Goal: Task Accomplishment & Management: Use online tool/utility

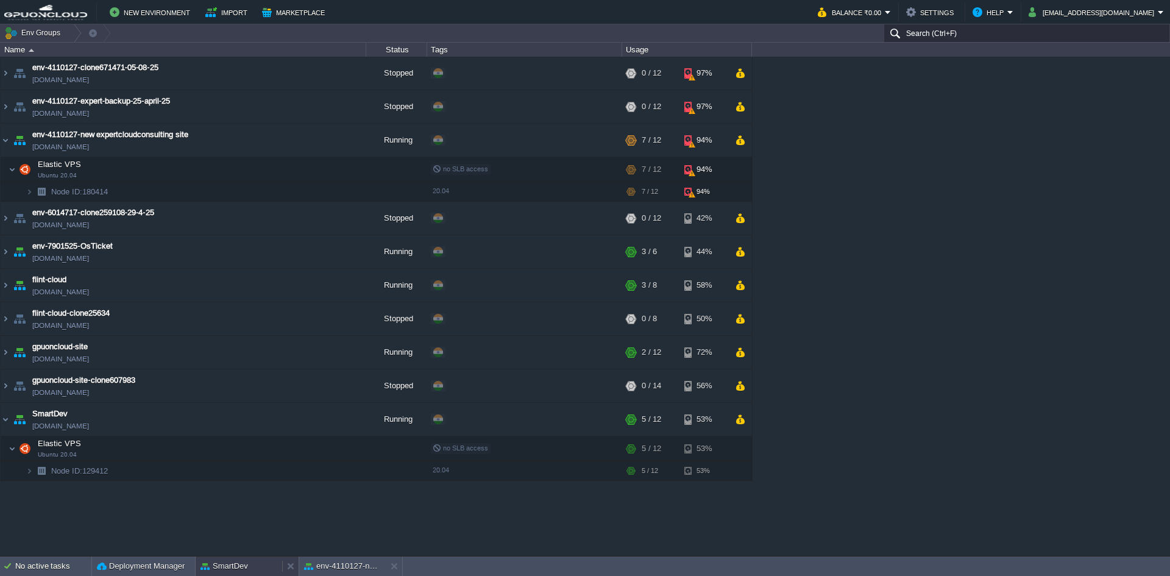
click at [247, 569] on button "SmartDev" at bounding box center [225, 566] width 48 height 12
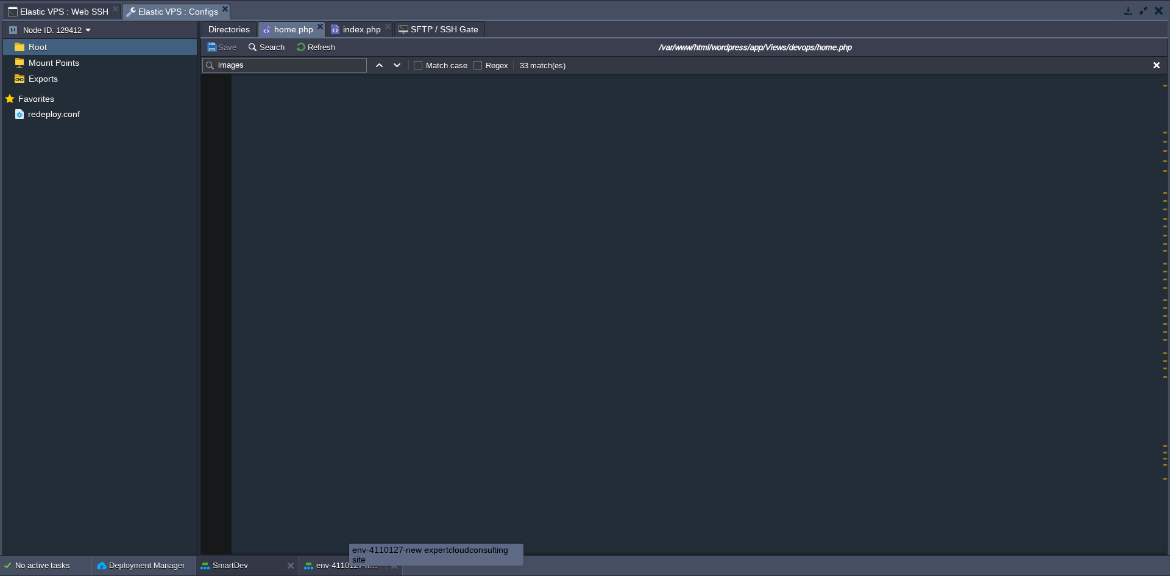
click at [339, 570] on button "env-4110127-new expertcloudconsulting site" at bounding box center [342, 566] width 77 height 12
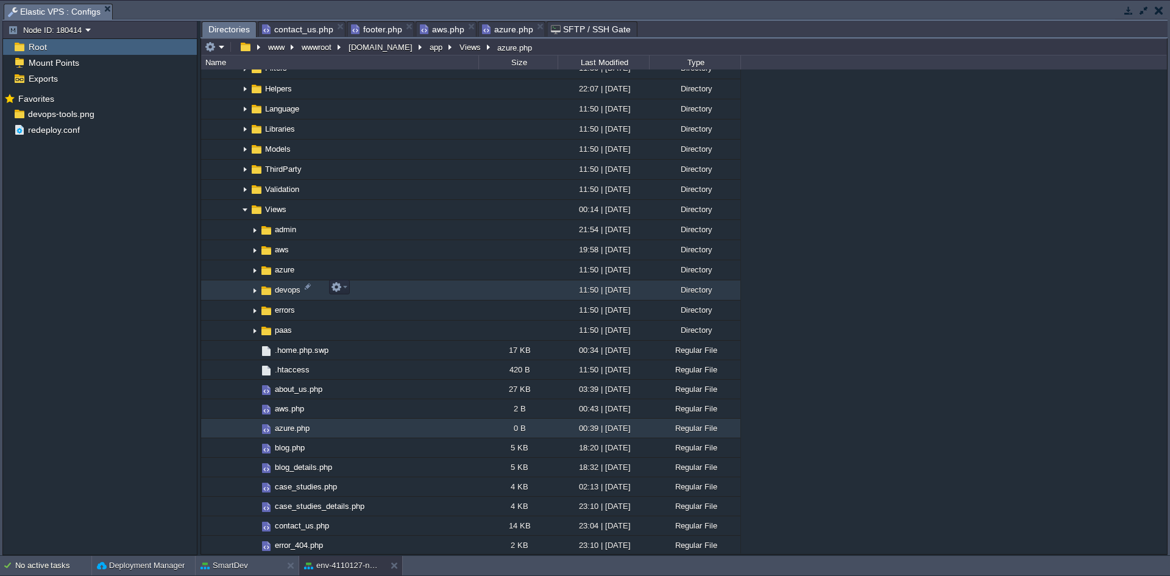
scroll to position [736, 0]
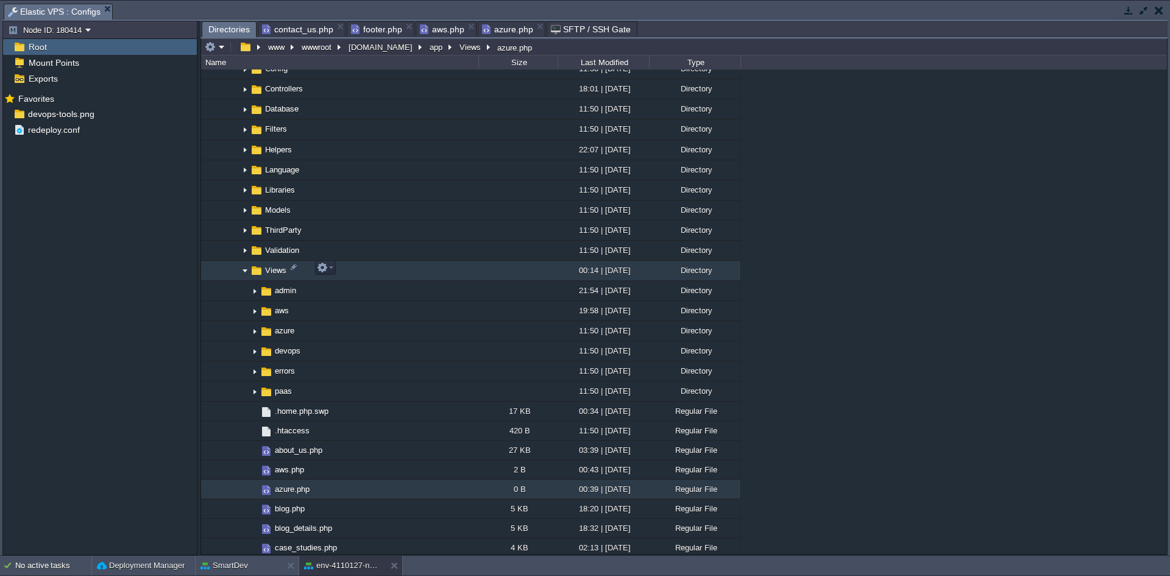
click at [244, 269] on img at bounding box center [245, 270] width 10 height 19
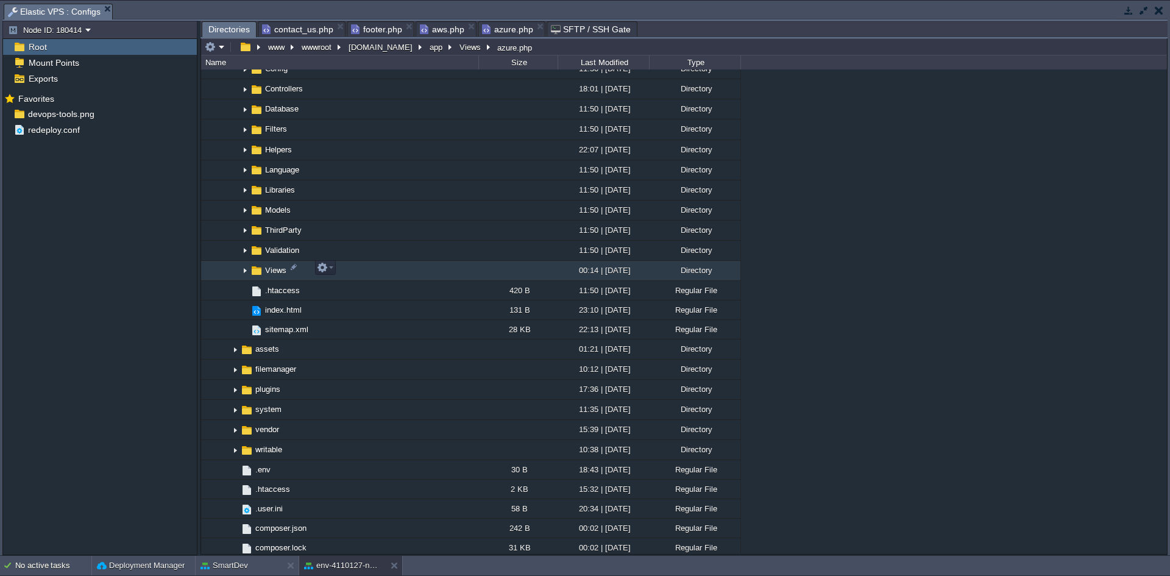
click at [247, 271] on img at bounding box center [245, 270] width 10 height 19
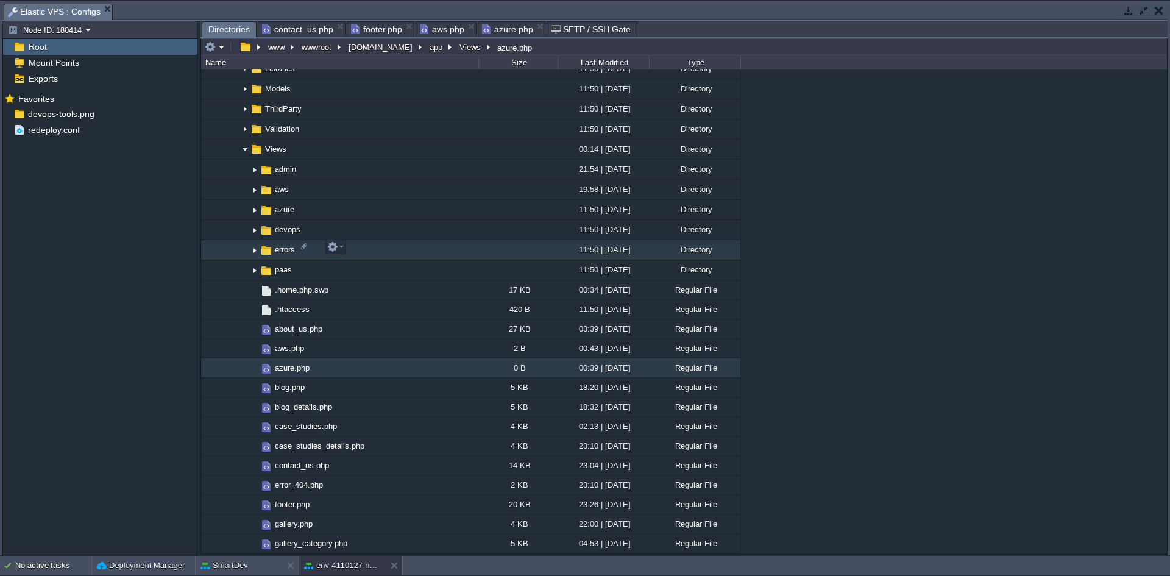
scroll to position [858, 0]
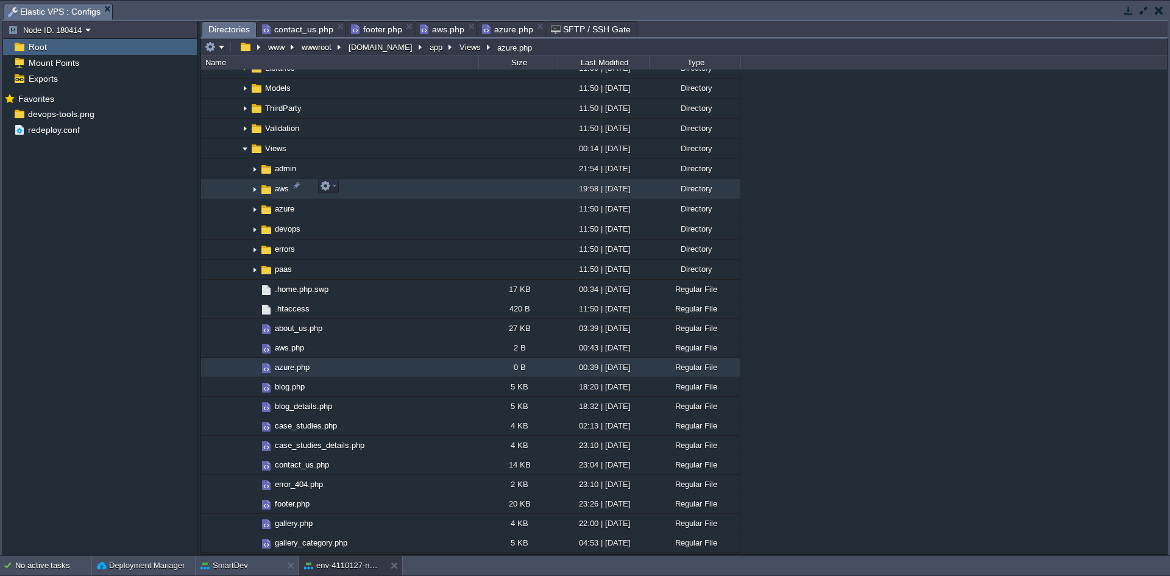
click at [252, 183] on img at bounding box center [255, 189] width 10 height 19
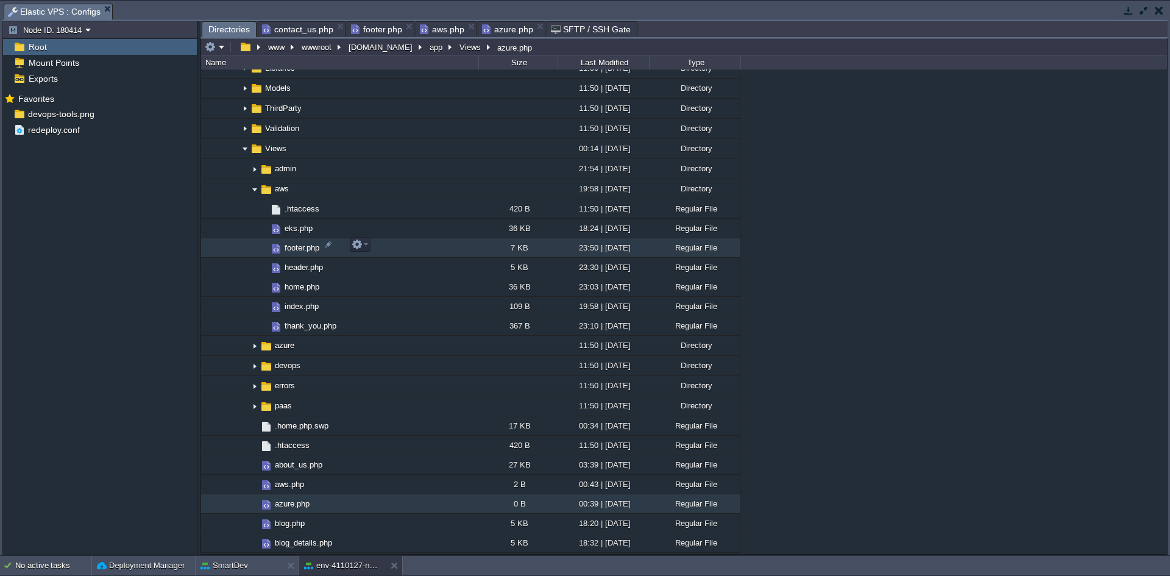
click at [297, 246] on span "footer.php" at bounding box center [302, 248] width 38 height 10
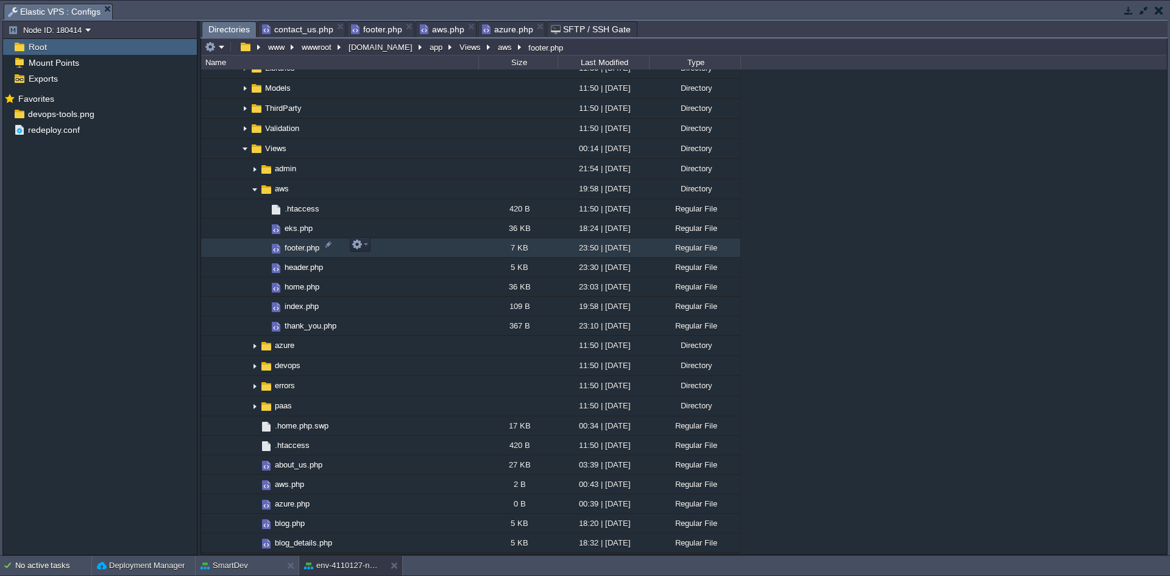
click at [297, 246] on span "footer.php" at bounding box center [302, 248] width 38 height 10
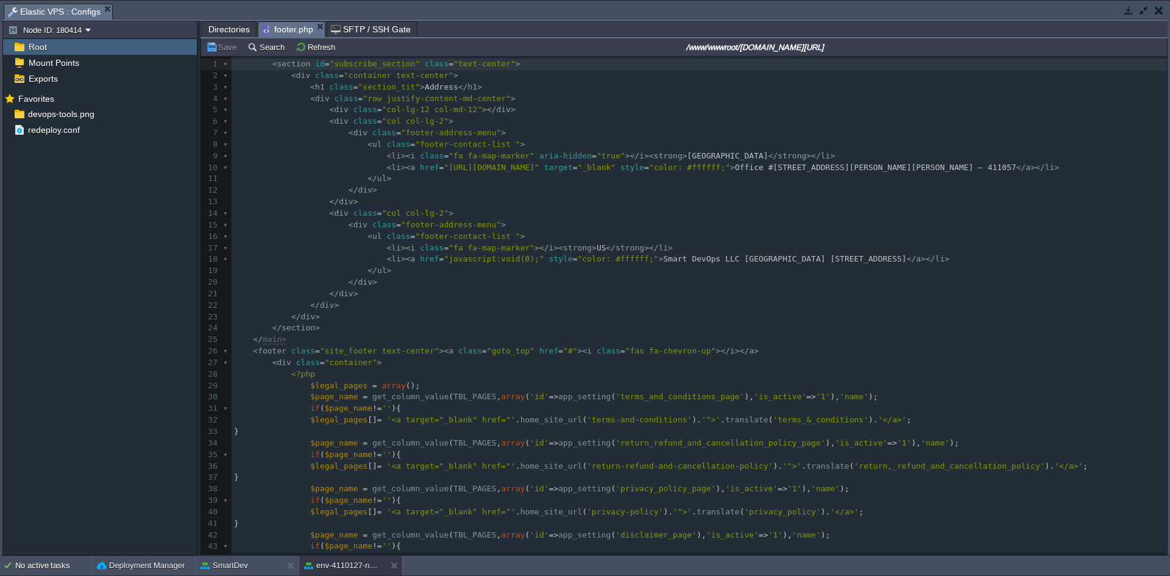
scroll to position [0, 0]
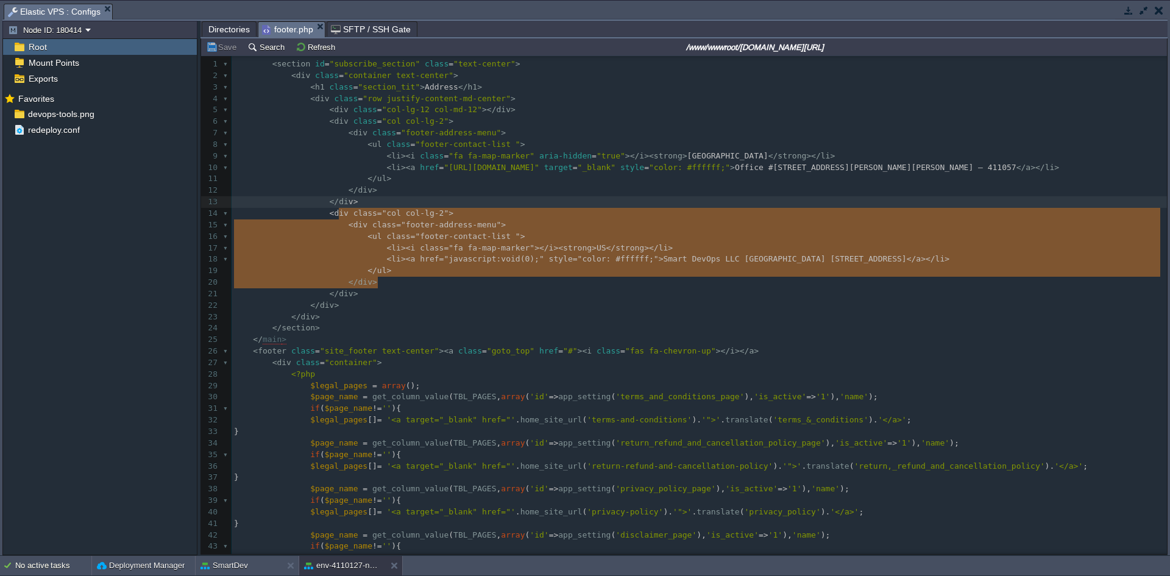
type textarea "<ul class="footer-contact-list "> <li><i class="fa fa-map-marker" aria-hidden="…"
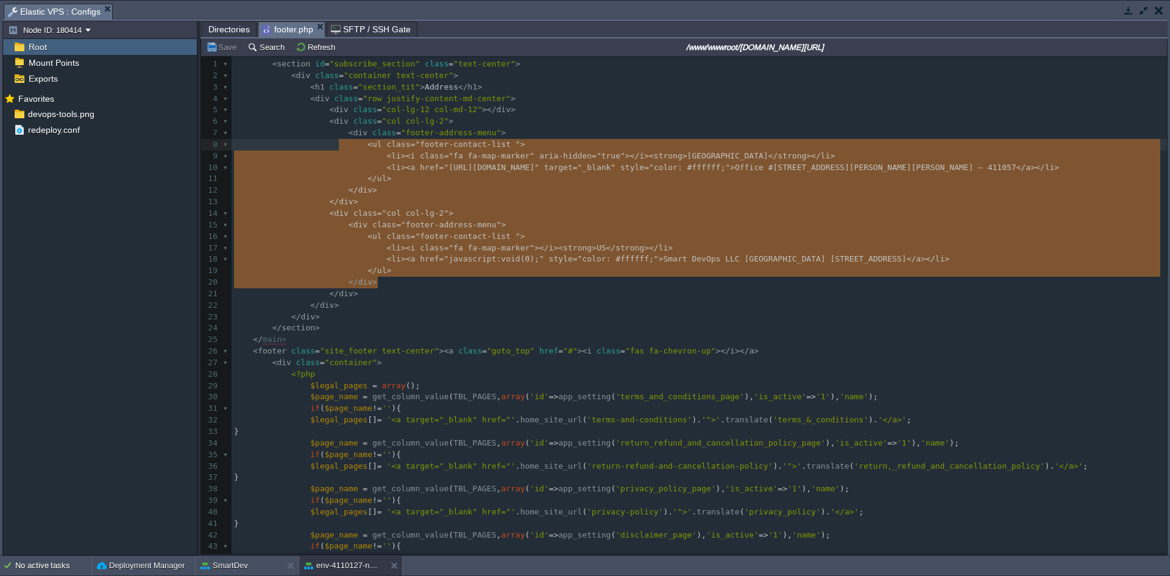
drag, startPoint x: 386, startPoint y: 283, endPoint x: 338, endPoint y: 147, distance: 144.8
click at [406, 300] on pre "</ div >" at bounding box center [700, 294] width 936 height 12
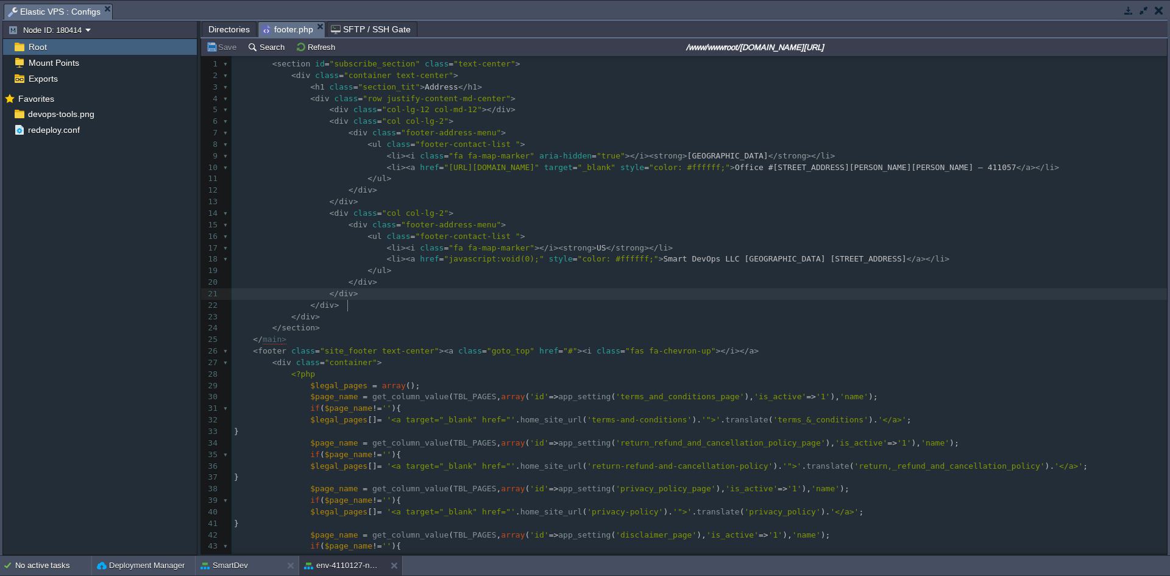
click at [375, 300] on pre "</ div >" at bounding box center [700, 294] width 936 height 12
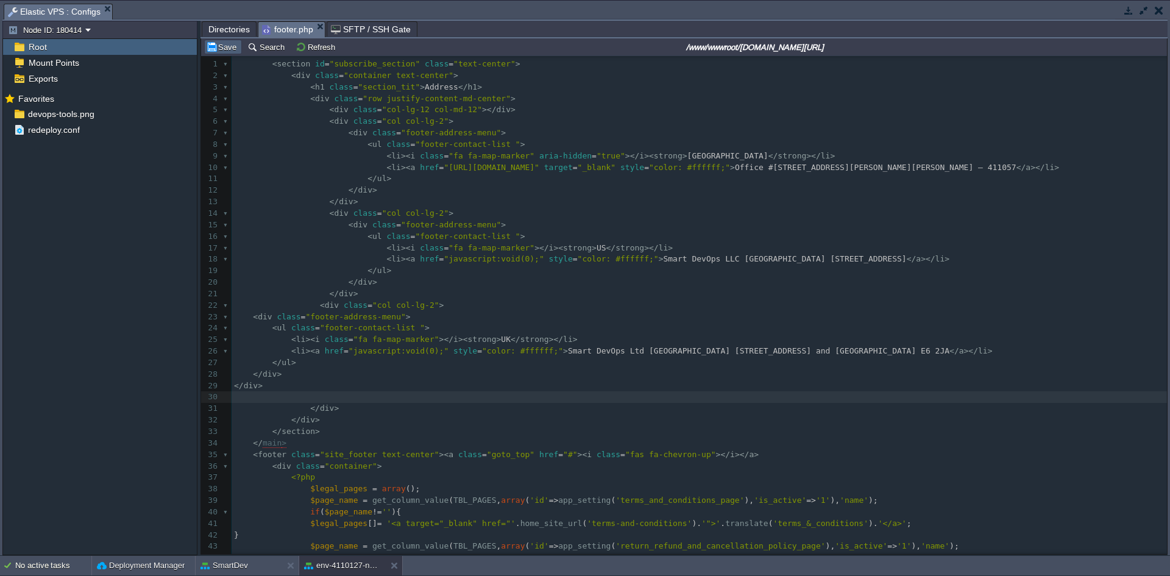
click at [213, 47] on button "Save" at bounding box center [223, 46] width 34 height 11
click at [211, 29] on span "Directories" at bounding box center [228, 29] width 41 height 15
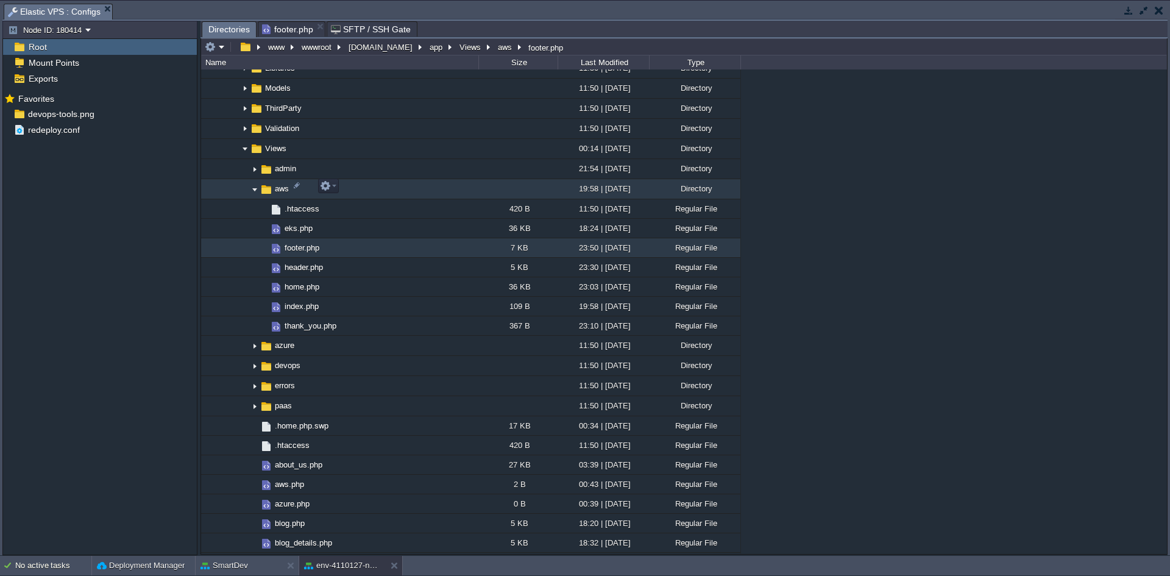
click at [252, 192] on img at bounding box center [255, 189] width 10 height 19
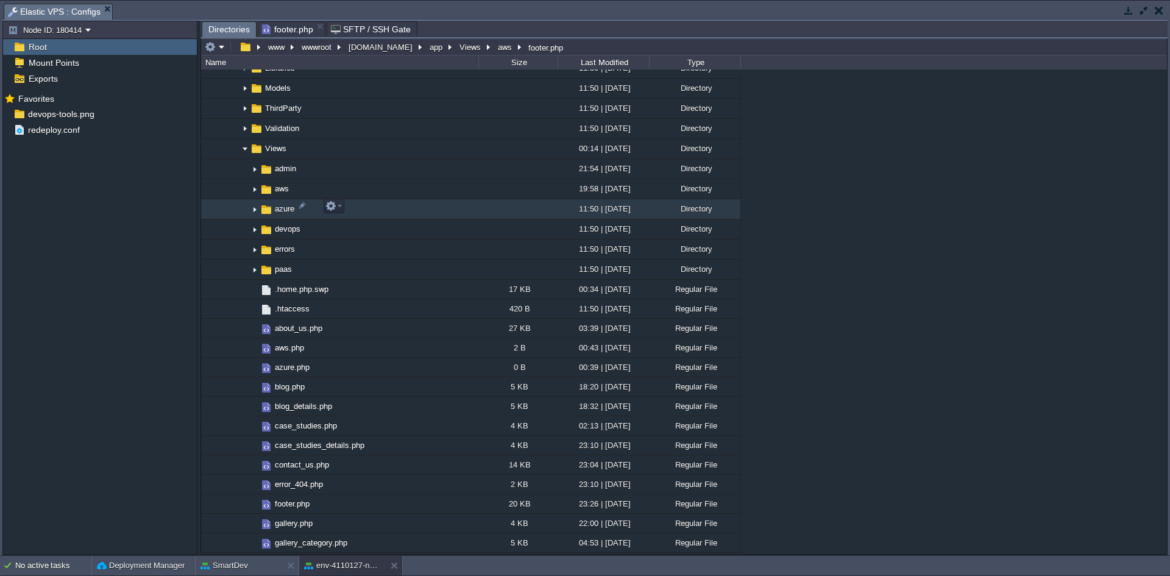
click at [254, 207] on img at bounding box center [255, 209] width 10 height 19
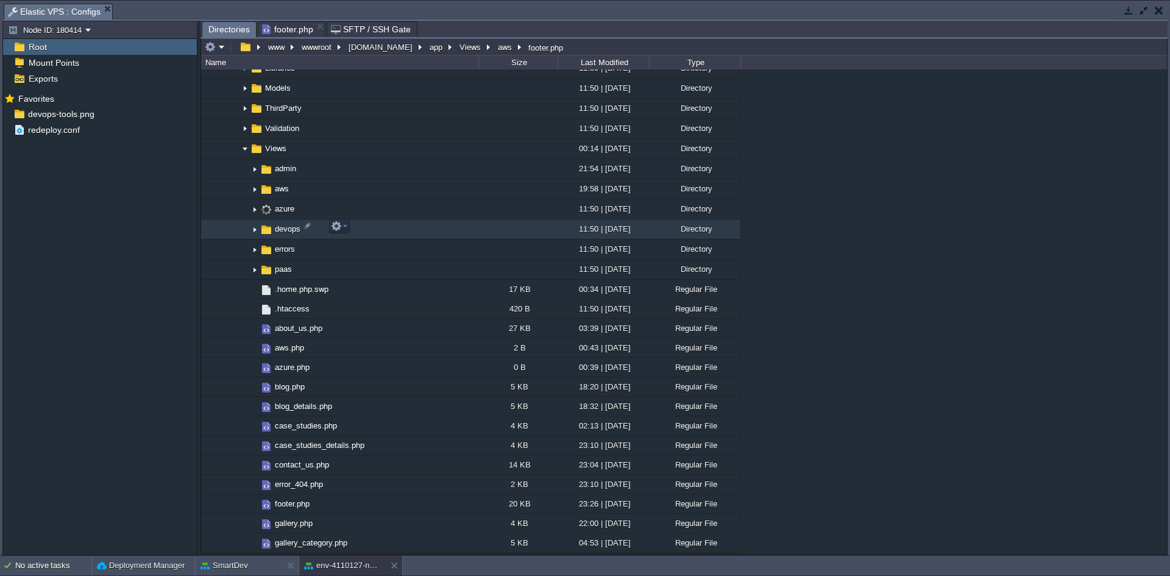
click at [251, 227] on img at bounding box center [255, 229] width 10 height 19
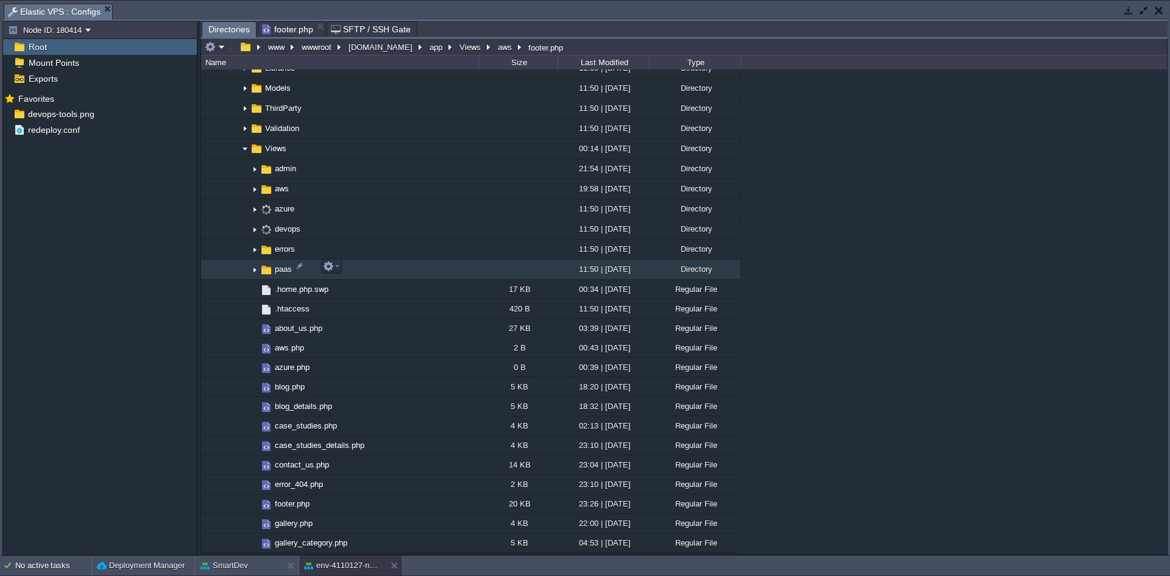
click at [254, 266] on img at bounding box center [255, 269] width 10 height 19
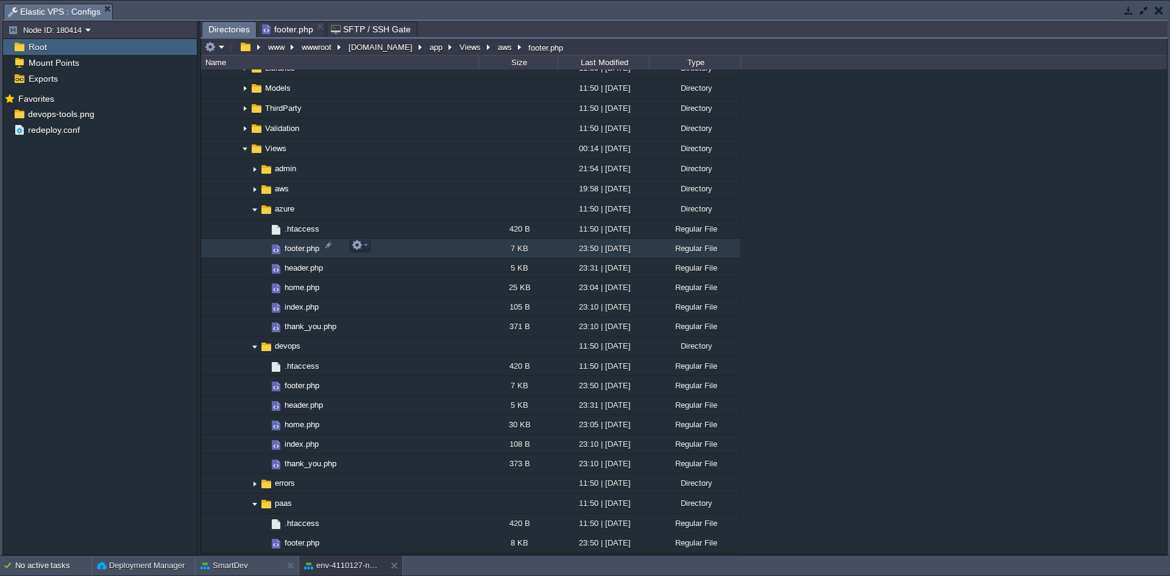
click at [304, 243] on span "footer.php" at bounding box center [302, 248] width 38 height 10
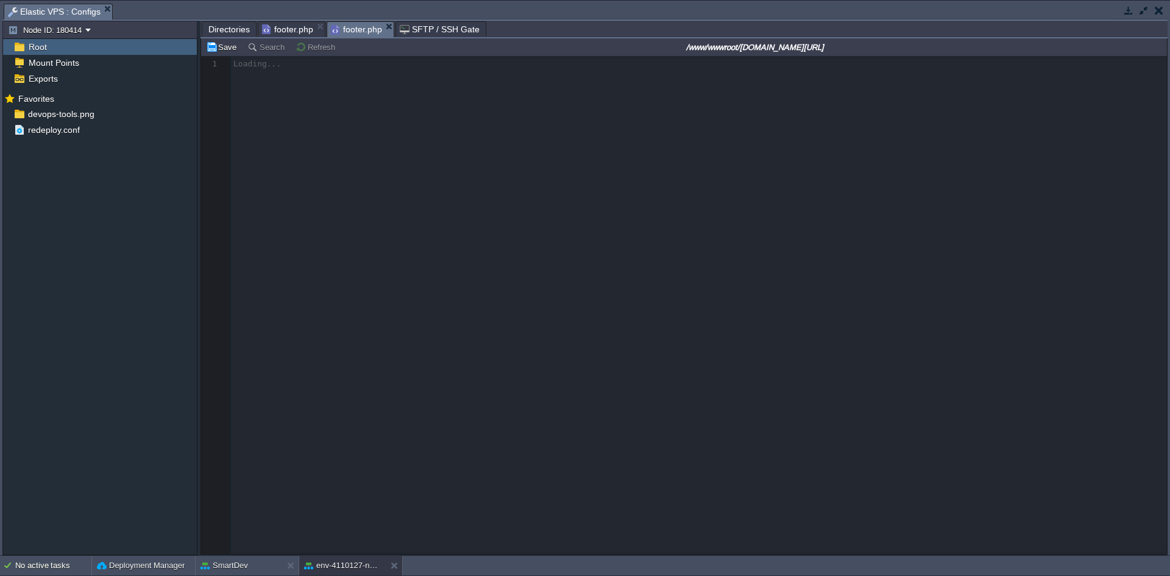
click at [233, 28] on span "Directories" at bounding box center [228, 29] width 41 height 15
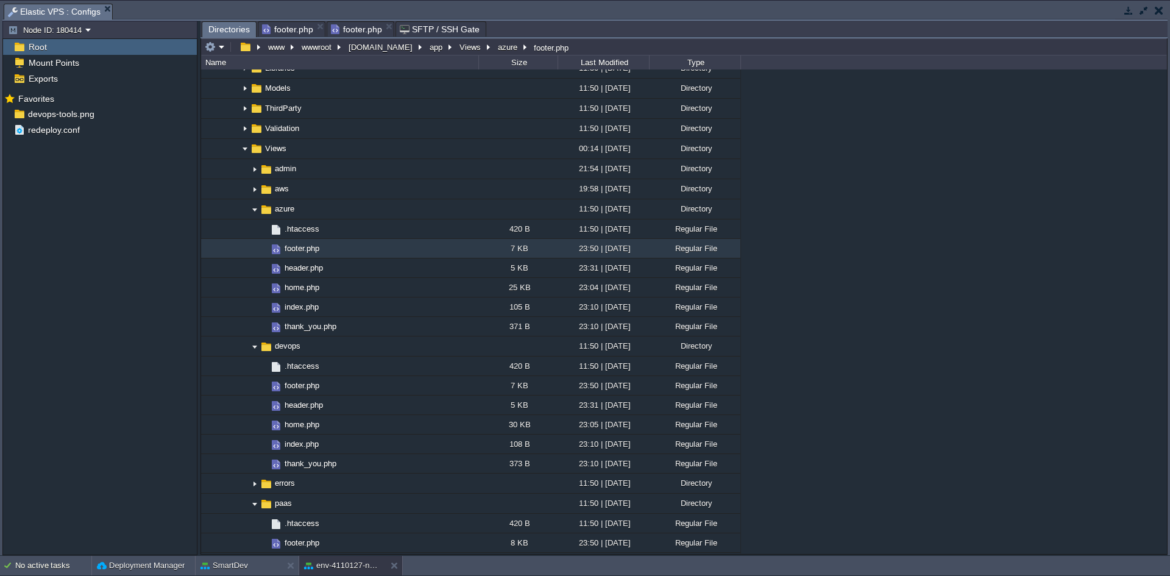
click at [293, 24] on span "footer.php" at bounding box center [287, 29] width 51 height 15
click at [233, 27] on span "Directories" at bounding box center [228, 29] width 41 height 15
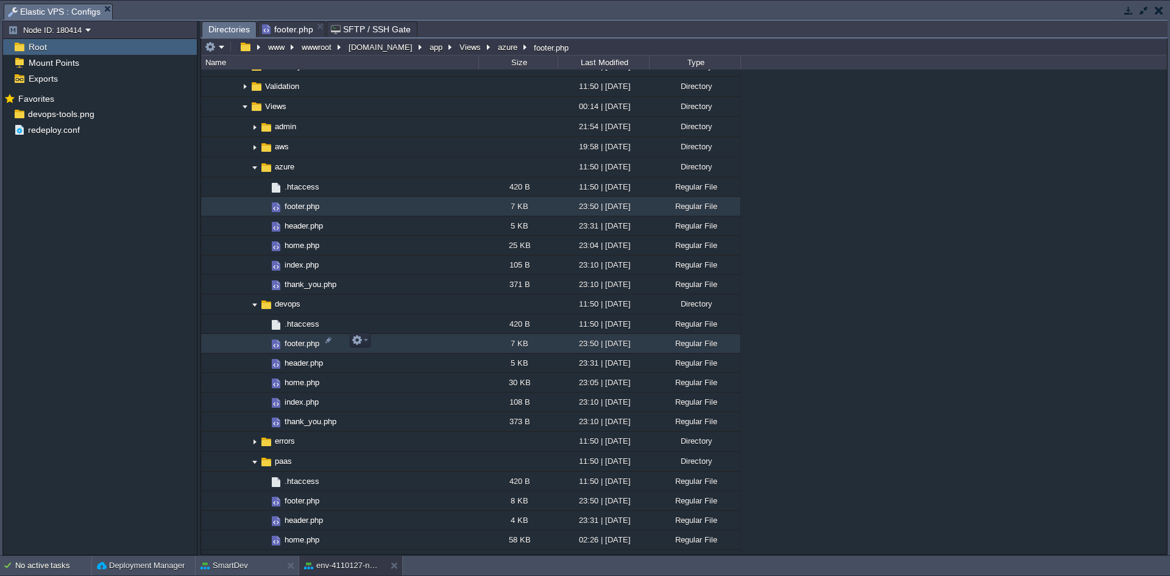
scroll to position [919, 0]
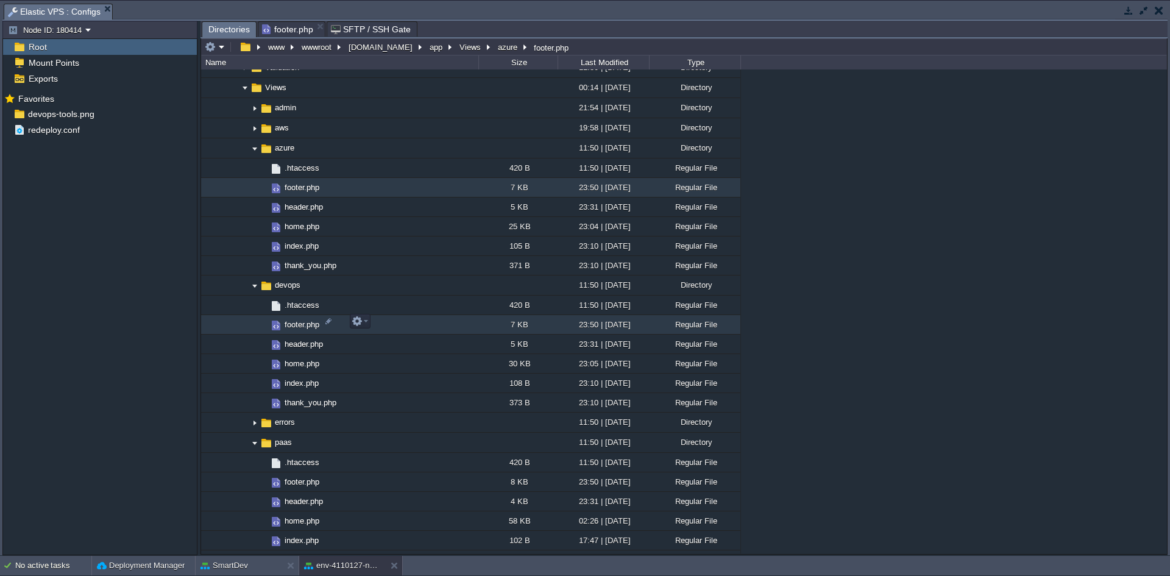
click at [302, 322] on span "footer.php" at bounding box center [302, 324] width 38 height 10
click at [239, 28] on span "Directories" at bounding box center [228, 29] width 41 height 15
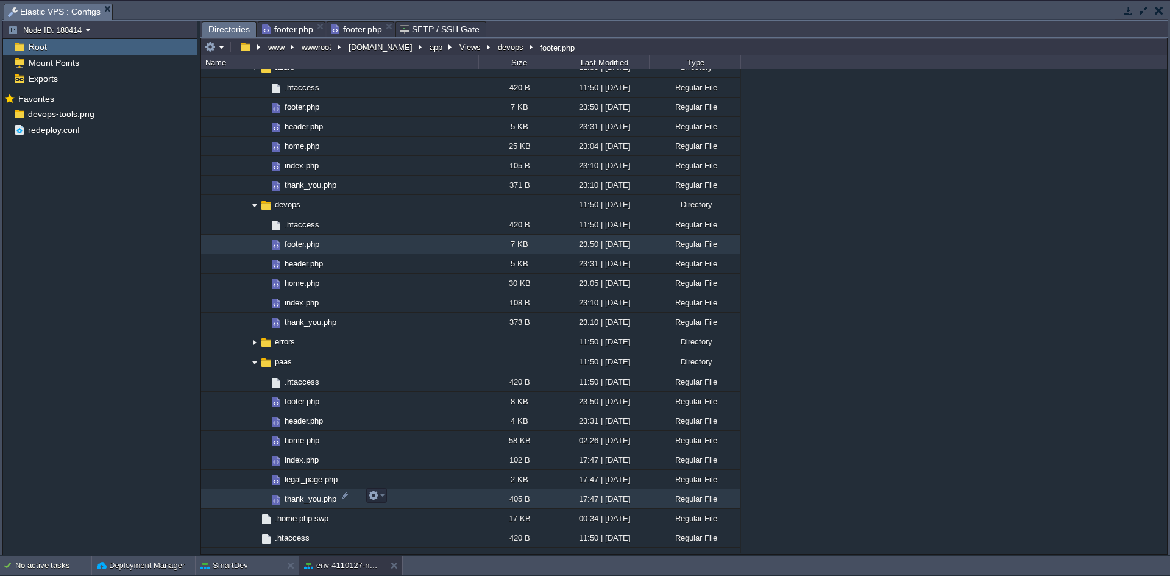
scroll to position [1101, 0]
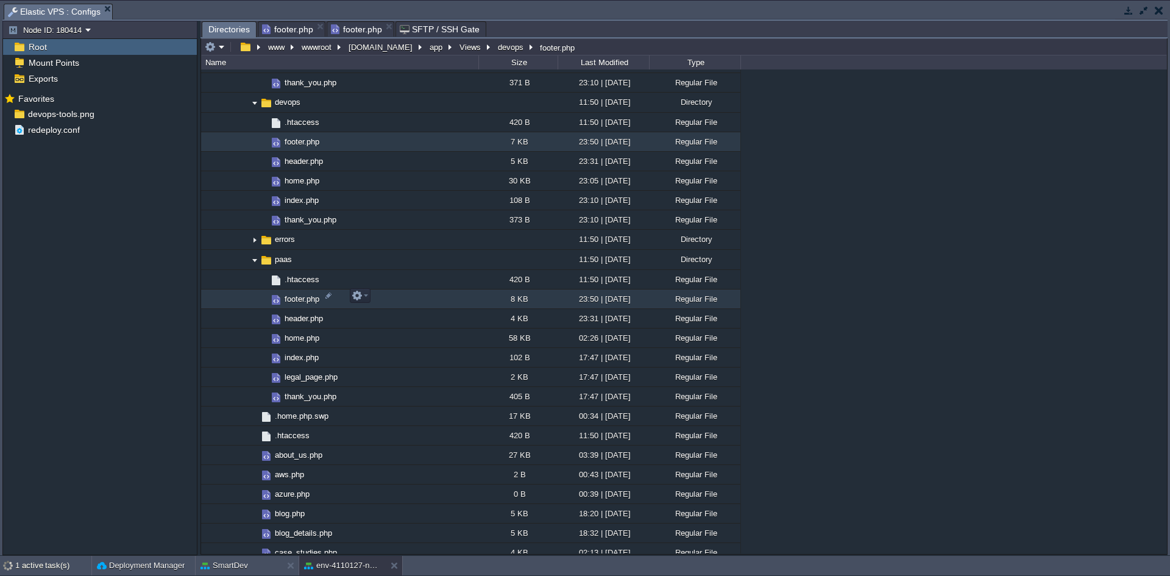
click at [299, 297] on span "footer.php" at bounding box center [302, 299] width 38 height 10
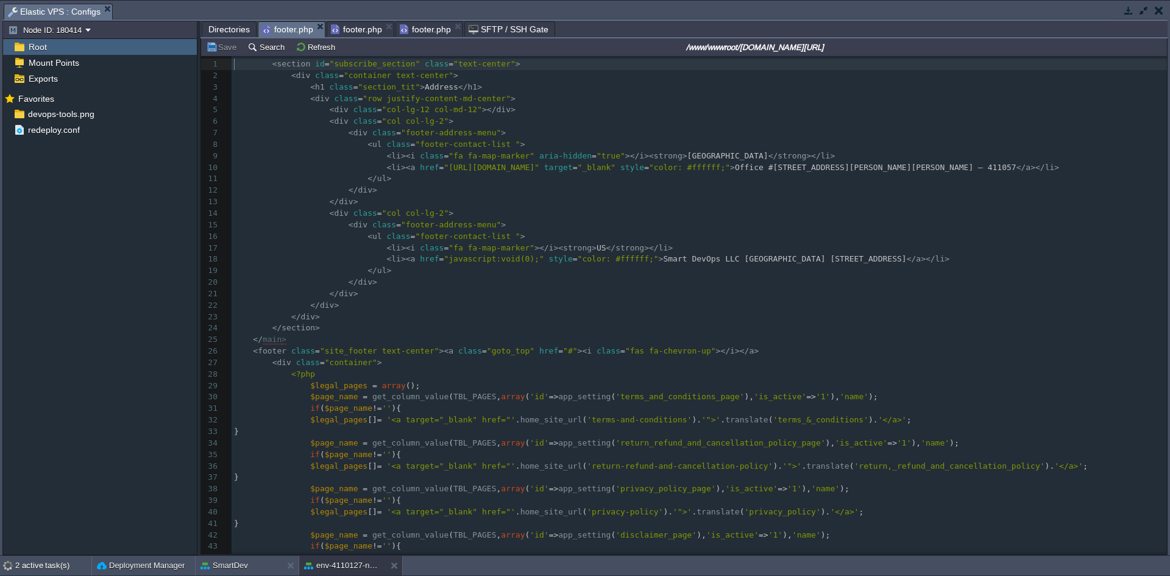
click at [296, 32] on span "footer.php" at bounding box center [287, 29] width 51 height 15
click at [387, 300] on pre "</ div >" at bounding box center [700, 294] width 936 height 12
click at [366, 300] on pre "</ div >" at bounding box center [700, 294] width 936 height 12
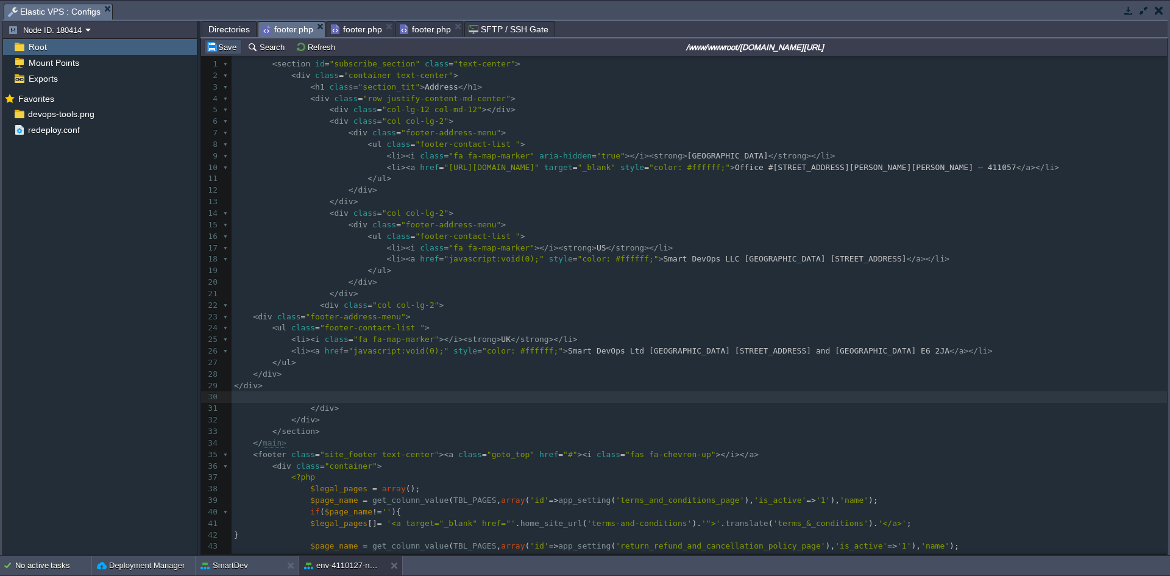
click at [217, 46] on button "Save" at bounding box center [223, 46] width 34 height 11
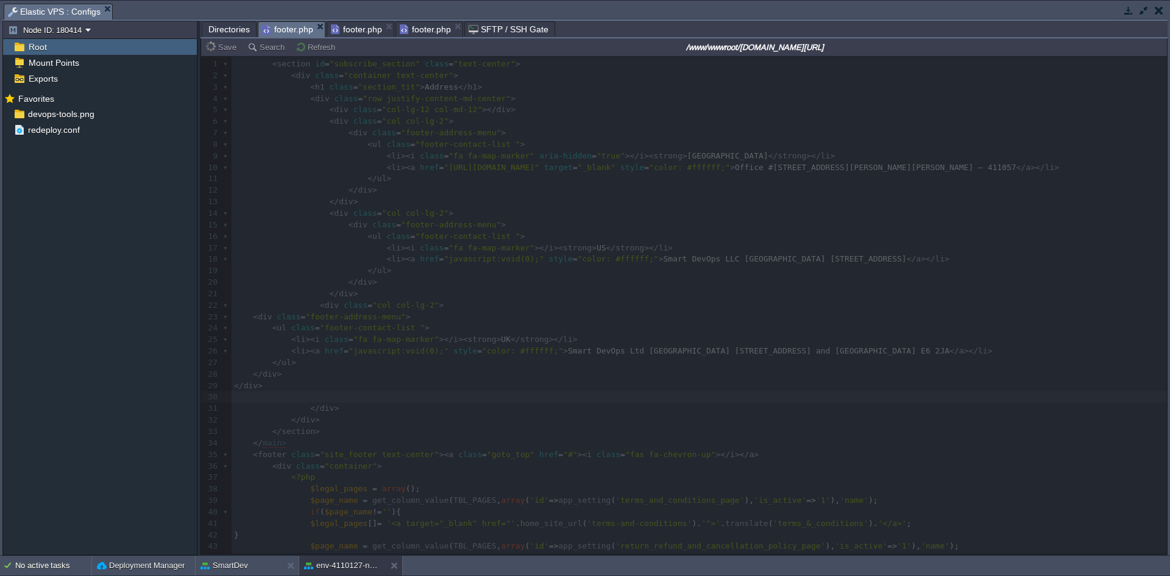
click at [358, 31] on span "footer.php" at bounding box center [356, 29] width 51 height 15
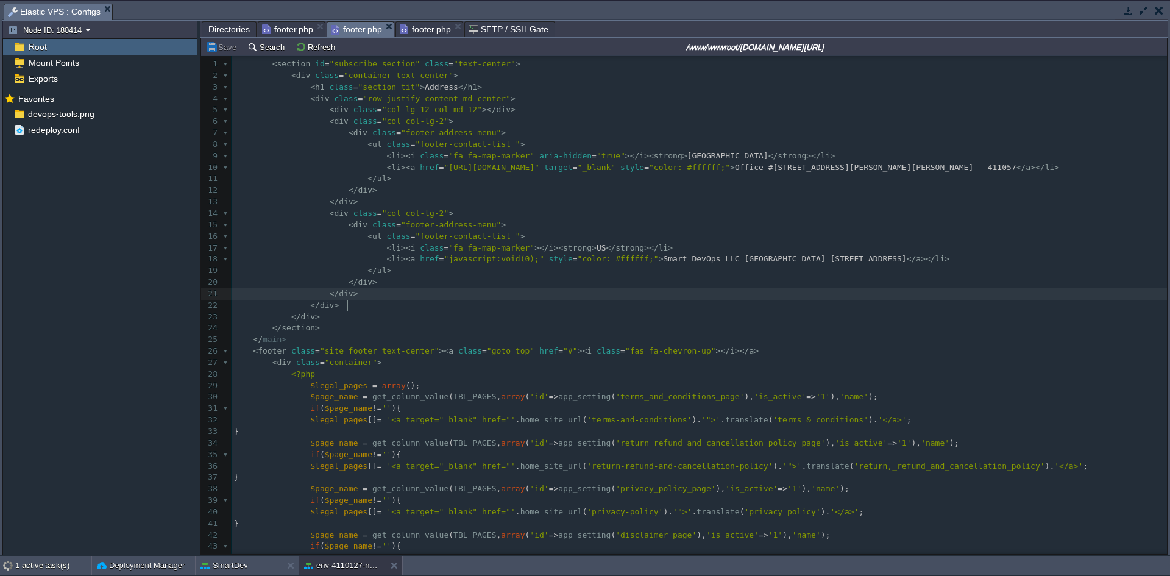
click at [382, 300] on pre "</ div >" at bounding box center [700, 294] width 936 height 12
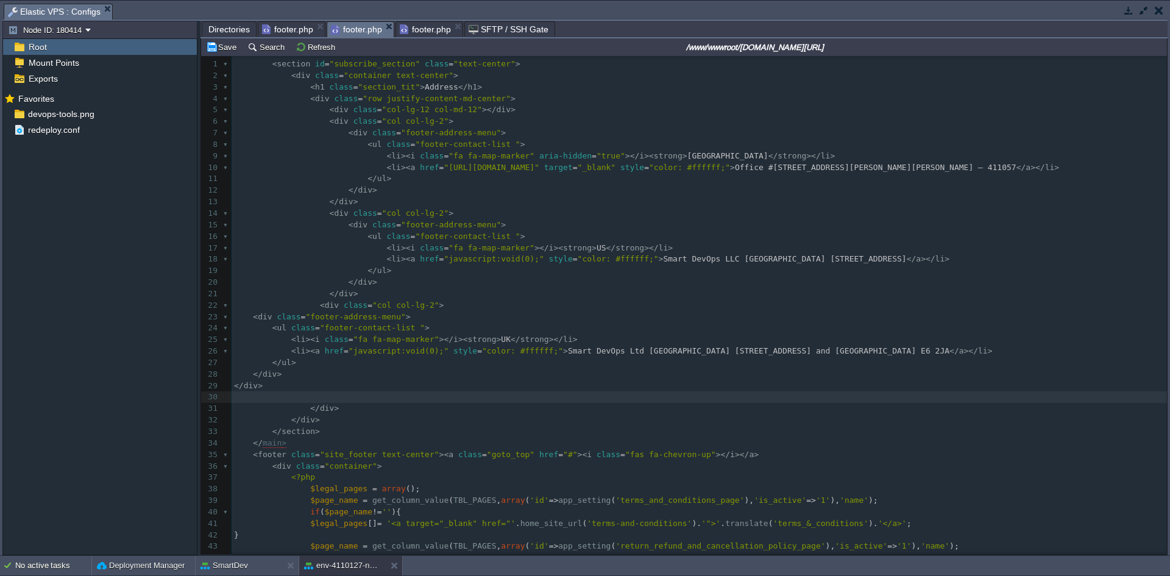
click at [226, 40] on div "Save Search Refresh /www/wwwroot/[DOMAIN_NAME][URL]" at bounding box center [684, 47] width 966 height 18
click at [221, 48] on button "Save" at bounding box center [223, 46] width 34 height 11
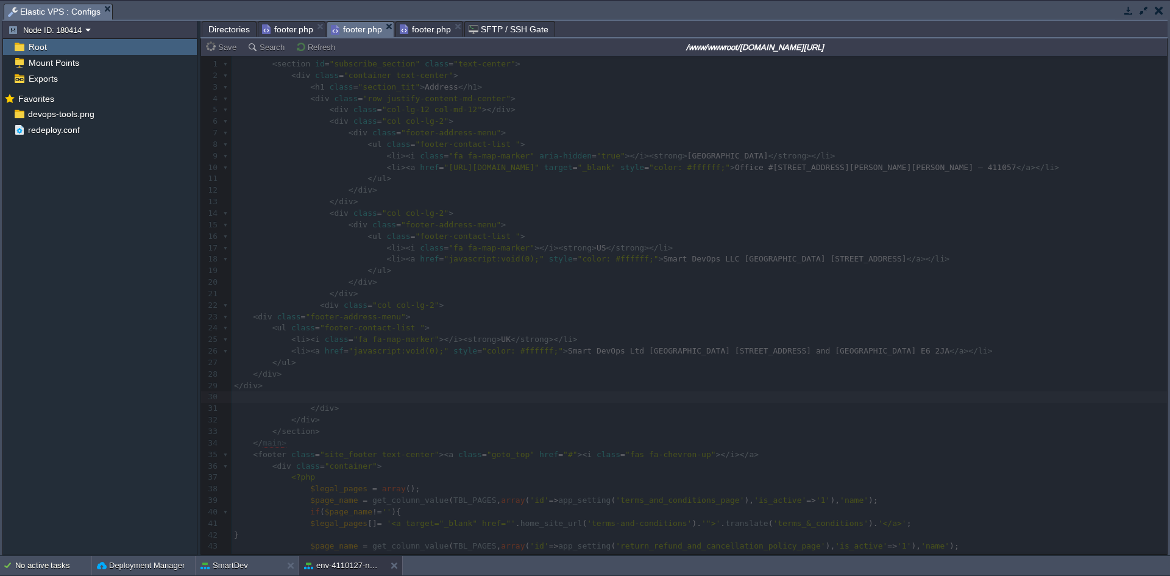
click at [425, 26] on span "footer.php" at bounding box center [425, 29] width 51 height 15
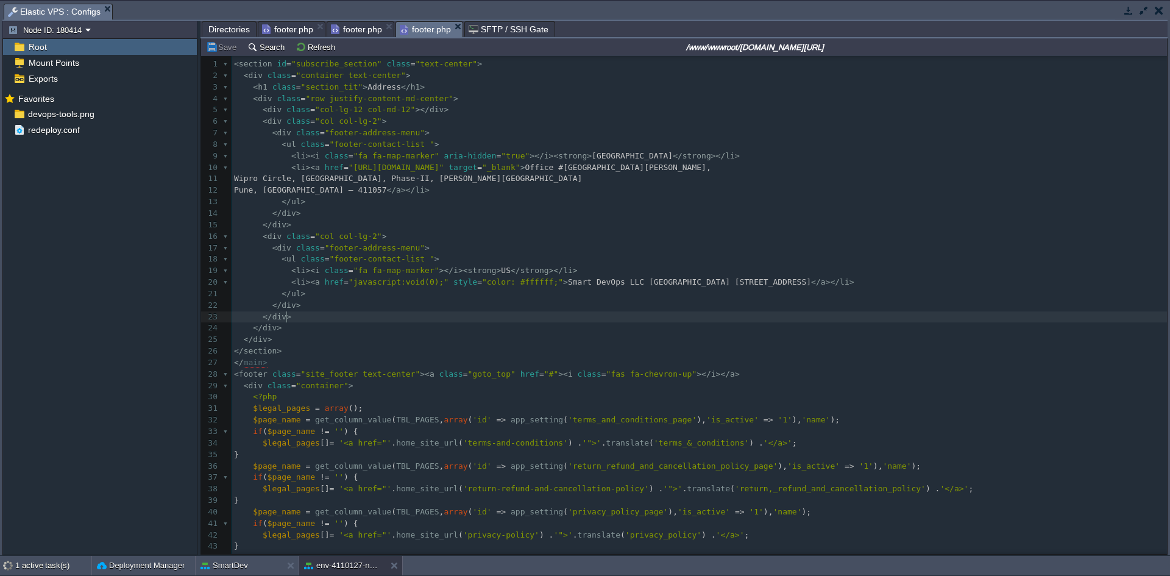
click at [344, 316] on pre "</ div >" at bounding box center [700, 317] width 936 height 12
click at [297, 321] on pre "</ div >" at bounding box center [700, 317] width 936 height 12
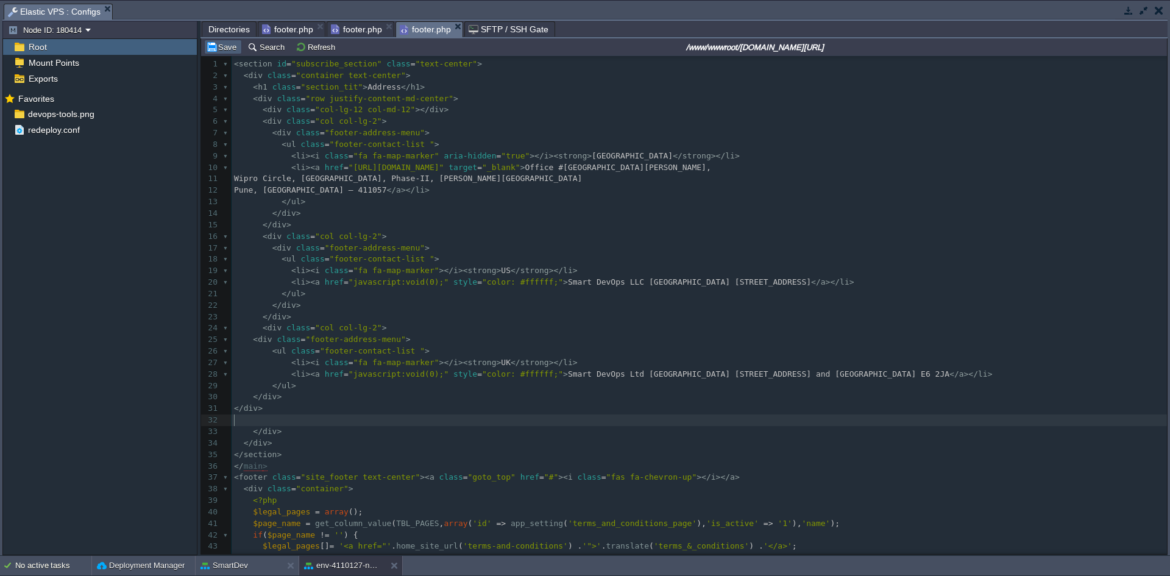
click at [218, 50] on button "Save" at bounding box center [223, 46] width 34 height 11
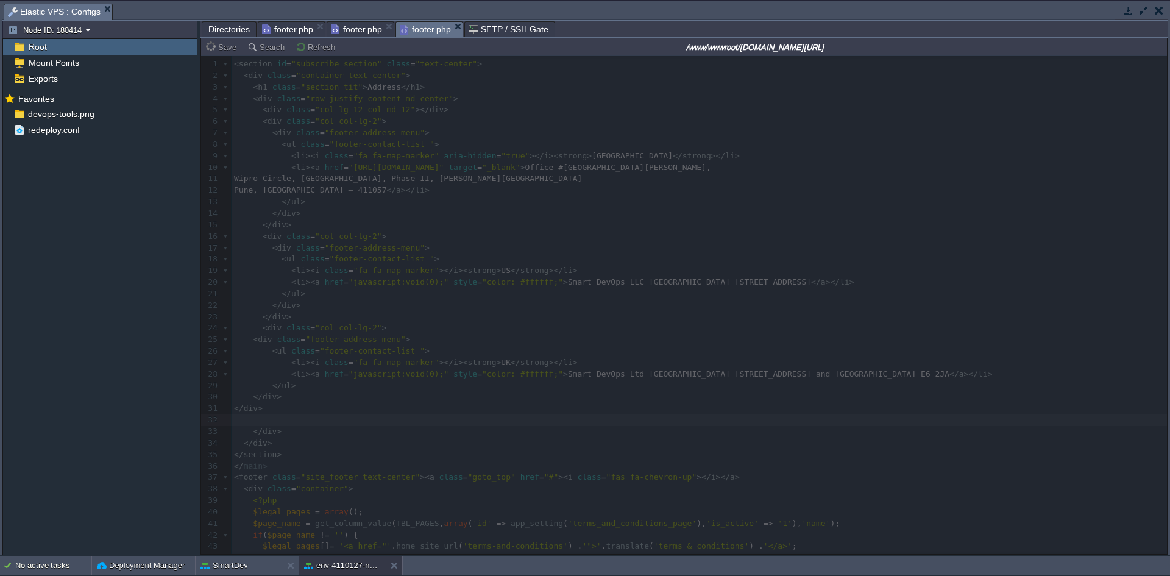
click at [283, 28] on span "footer.php" at bounding box center [287, 29] width 51 height 15
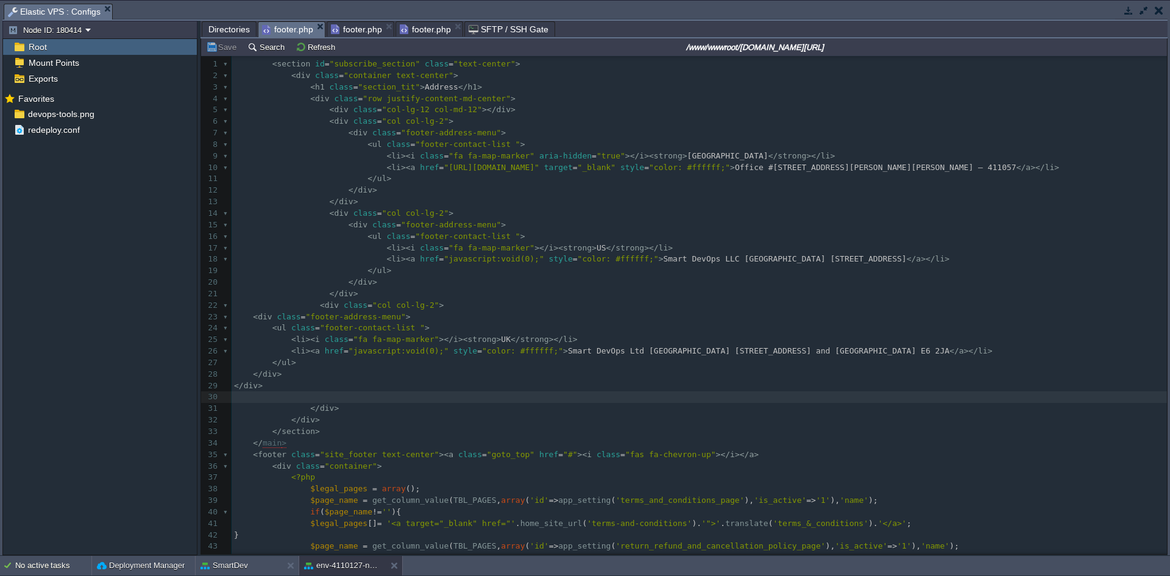
click at [366, 32] on span "footer.php" at bounding box center [356, 29] width 51 height 15
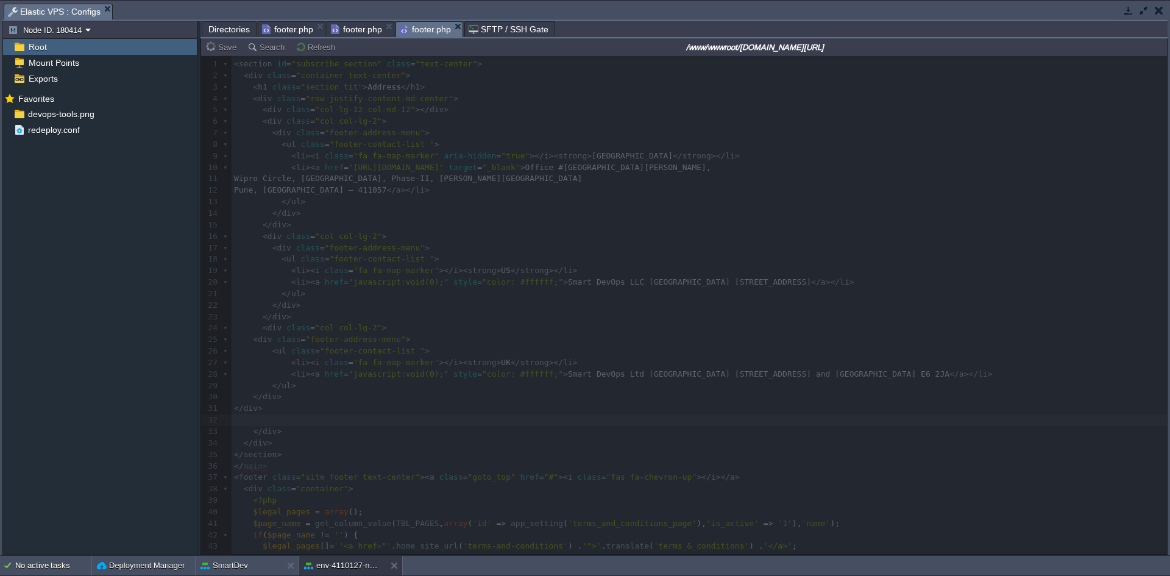
click at [425, 32] on span "footer.php" at bounding box center [425, 29] width 51 height 15
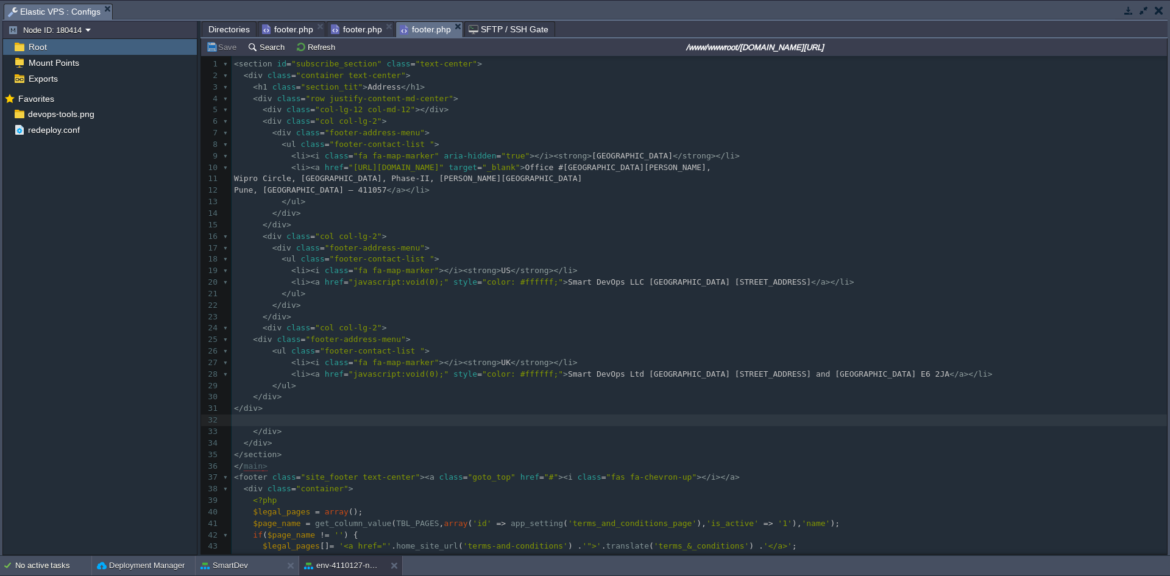
click at [368, 31] on span "footer.php" at bounding box center [356, 29] width 51 height 15
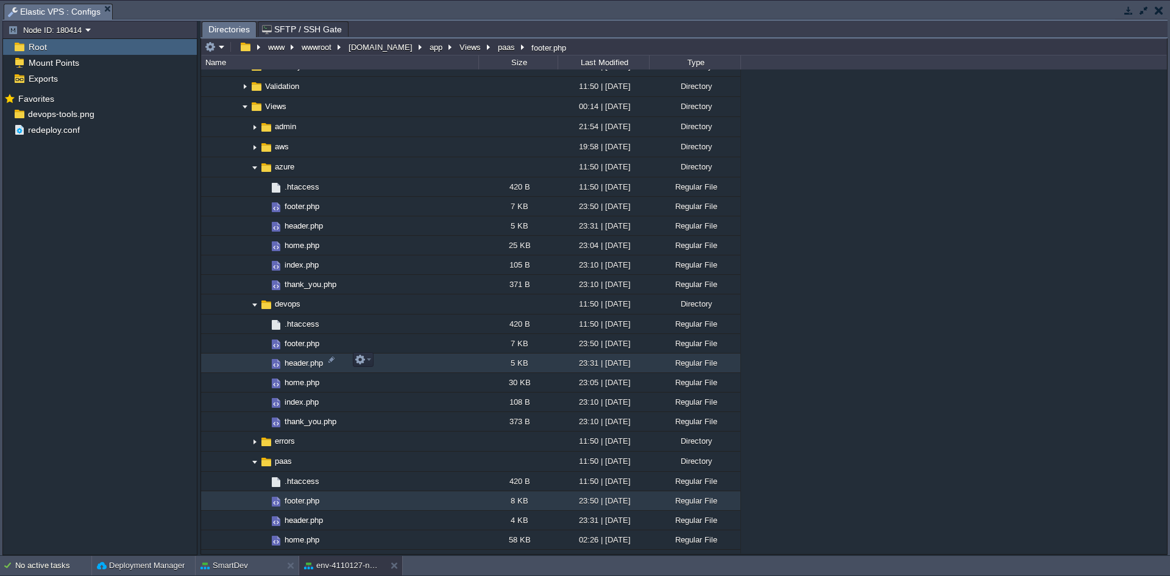
scroll to position [858, 0]
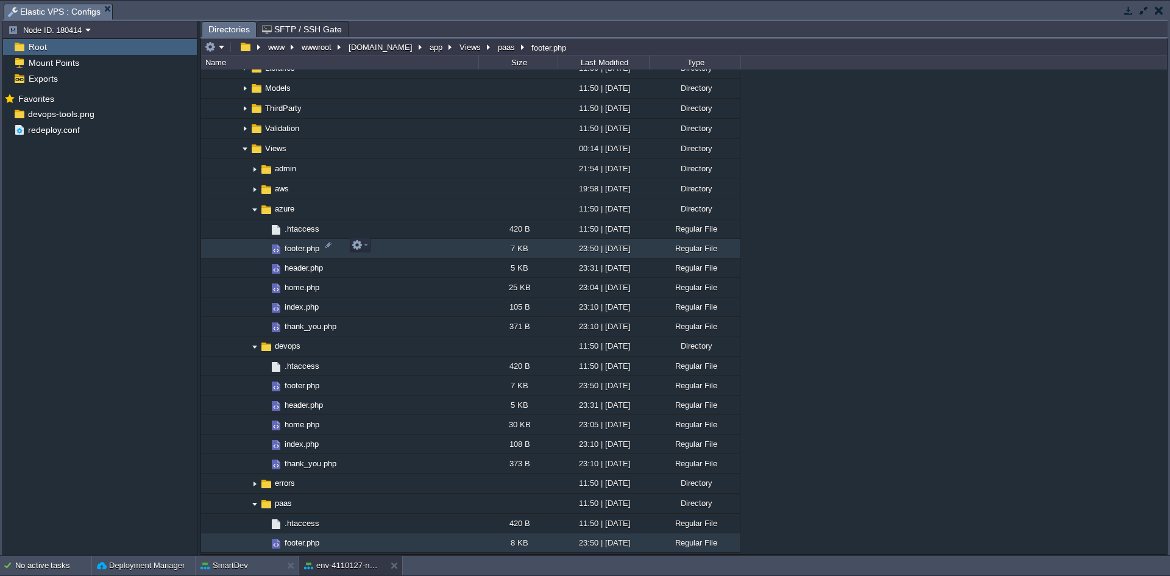
click at [302, 248] on span "footer.php" at bounding box center [302, 248] width 38 height 10
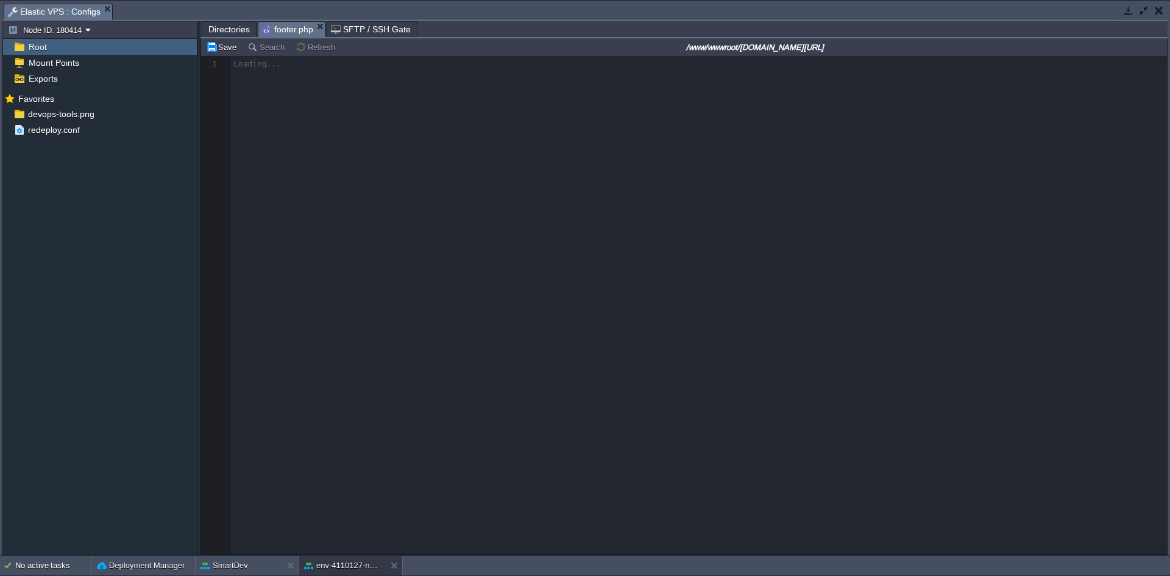
click at [220, 32] on span "Directories" at bounding box center [228, 29] width 41 height 15
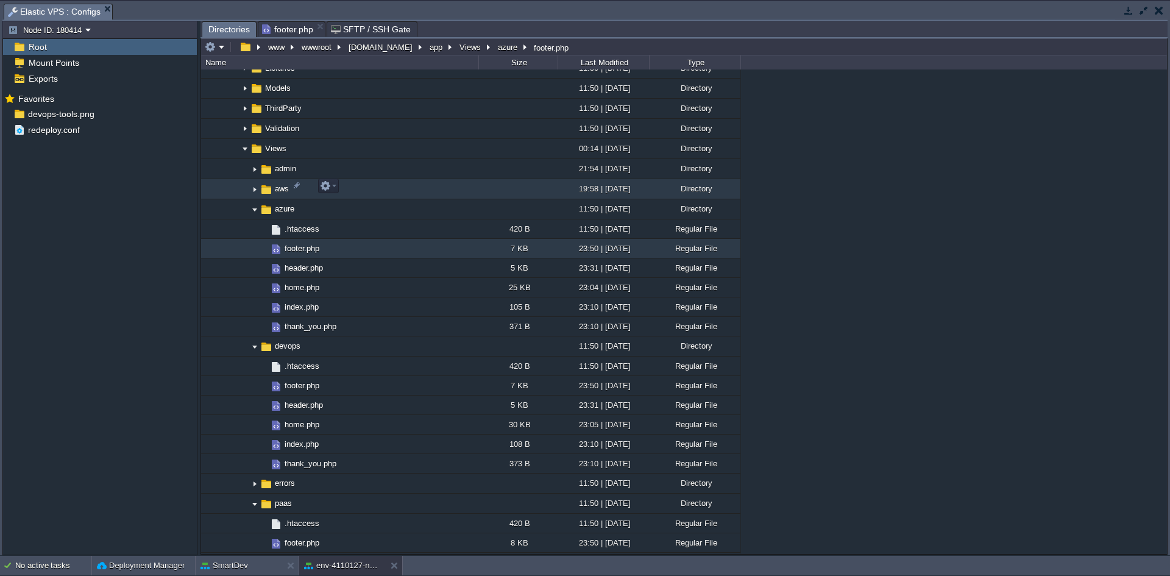
click at [256, 187] on img at bounding box center [255, 189] width 10 height 19
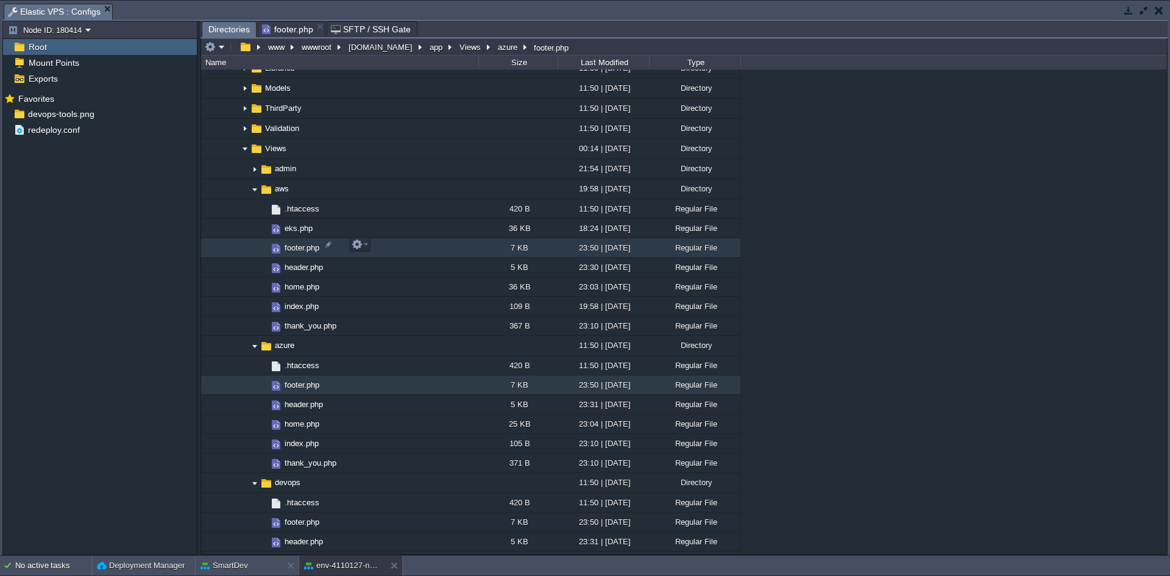
click at [293, 246] on span "footer.php" at bounding box center [302, 248] width 38 height 10
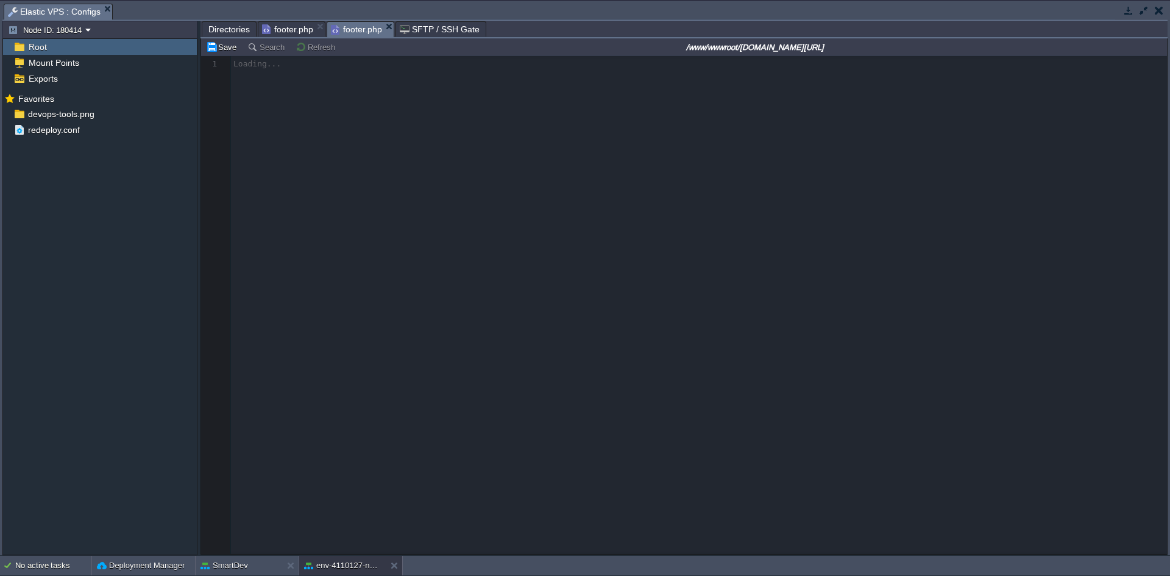
click at [230, 29] on span "Directories" at bounding box center [228, 29] width 41 height 15
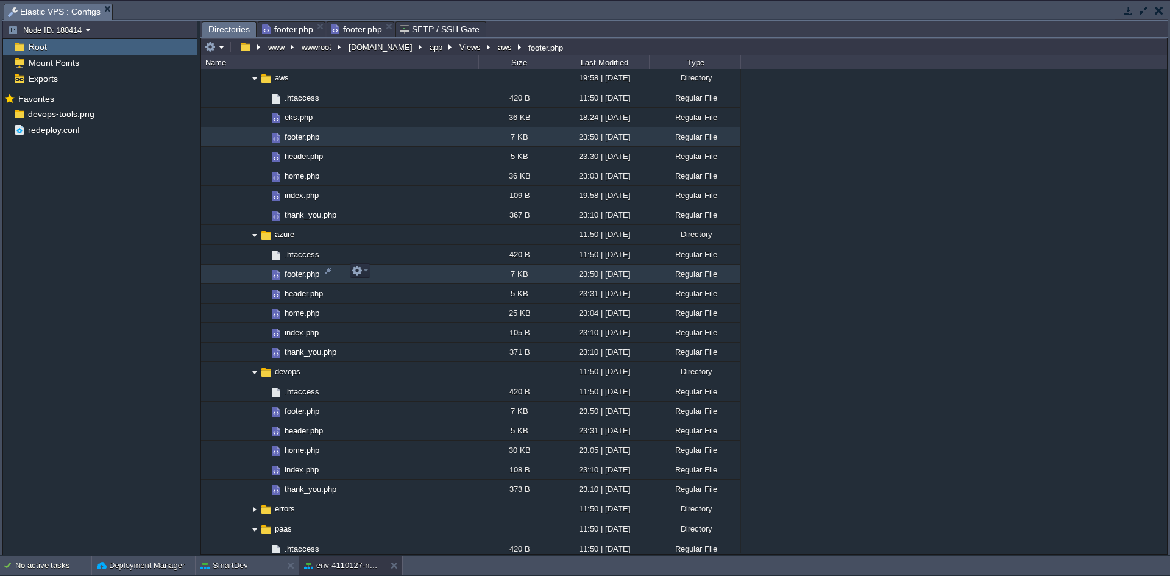
scroll to position [979, 0]
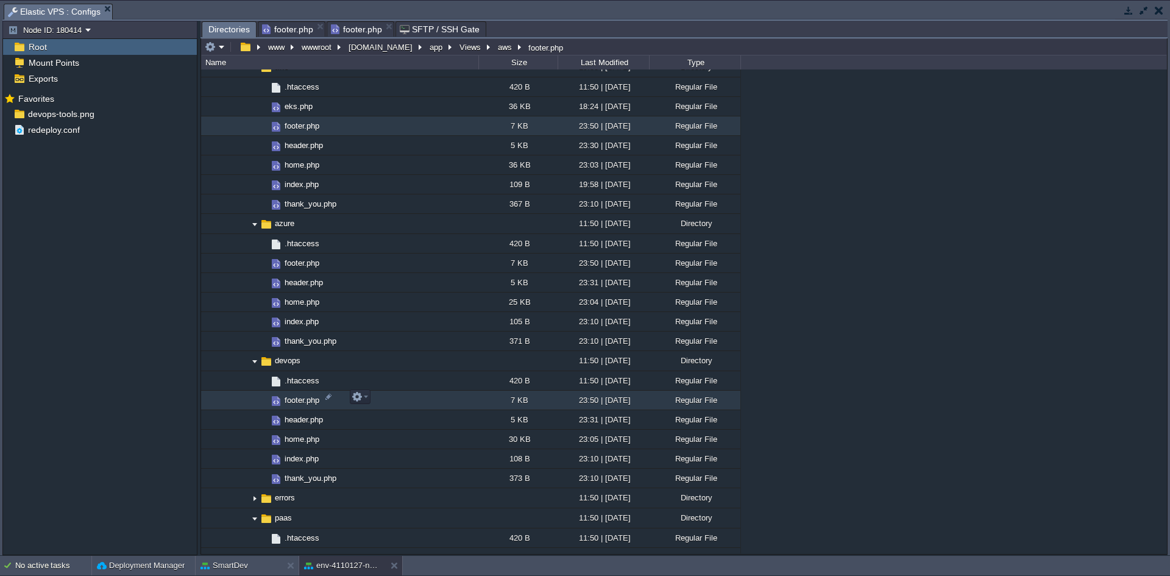
click at [297, 400] on span "footer.php" at bounding box center [302, 400] width 38 height 10
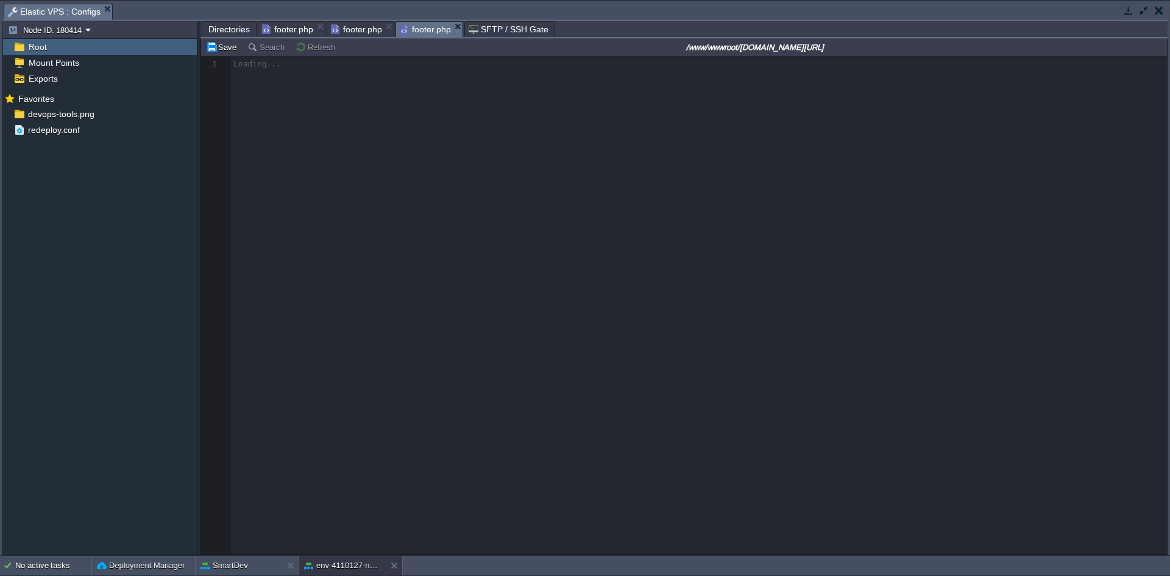
click at [233, 24] on span "Directories" at bounding box center [228, 29] width 41 height 15
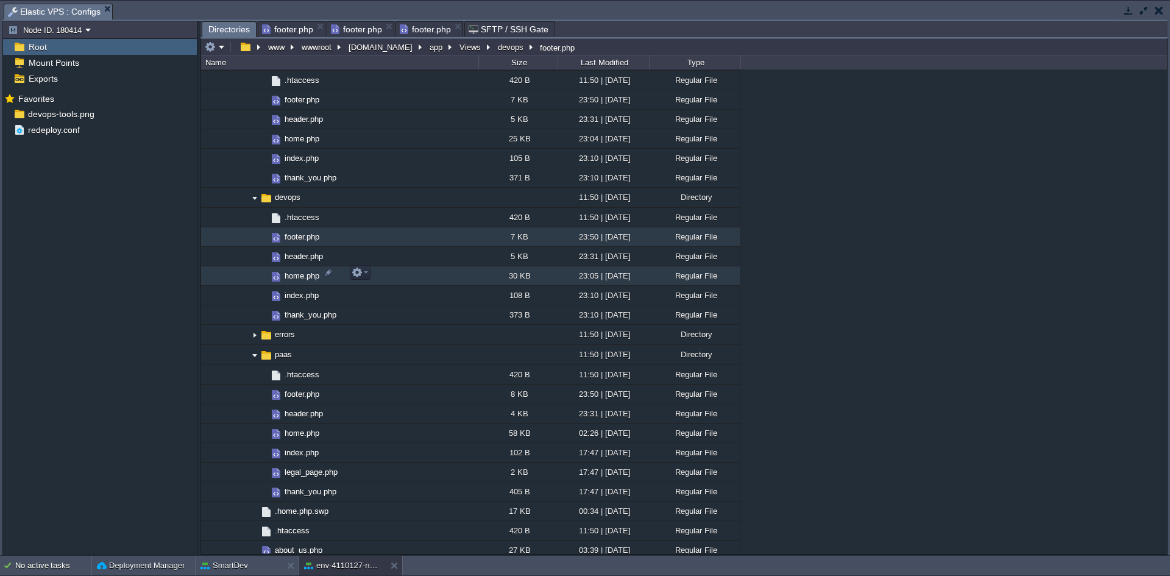
scroll to position [1162, 0]
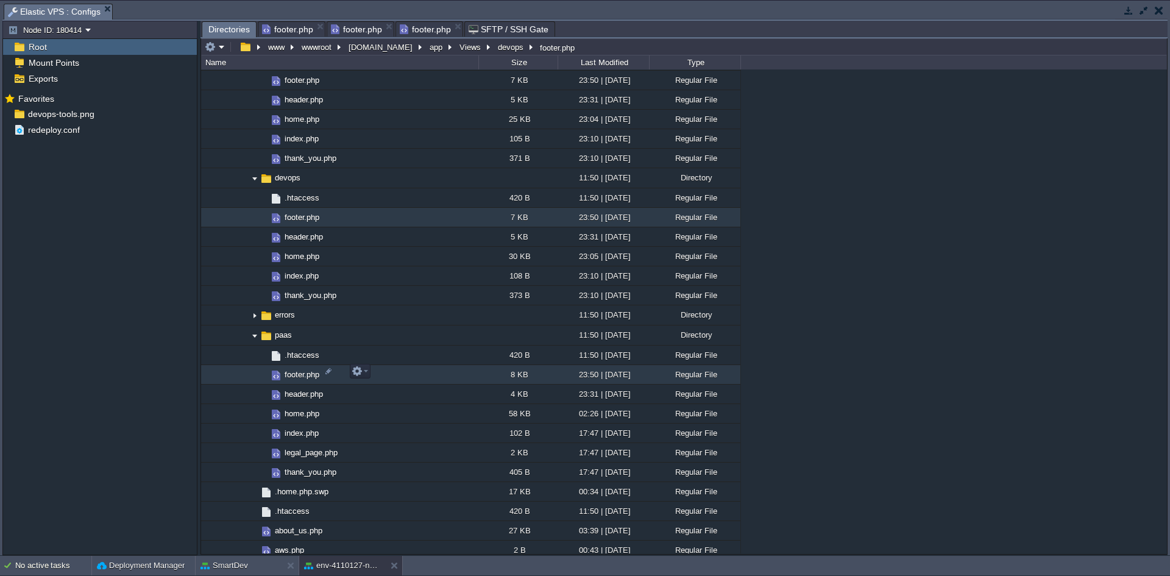
click at [293, 377] on span "footer.php" at bounding box center [302, 374] width 38 height 10
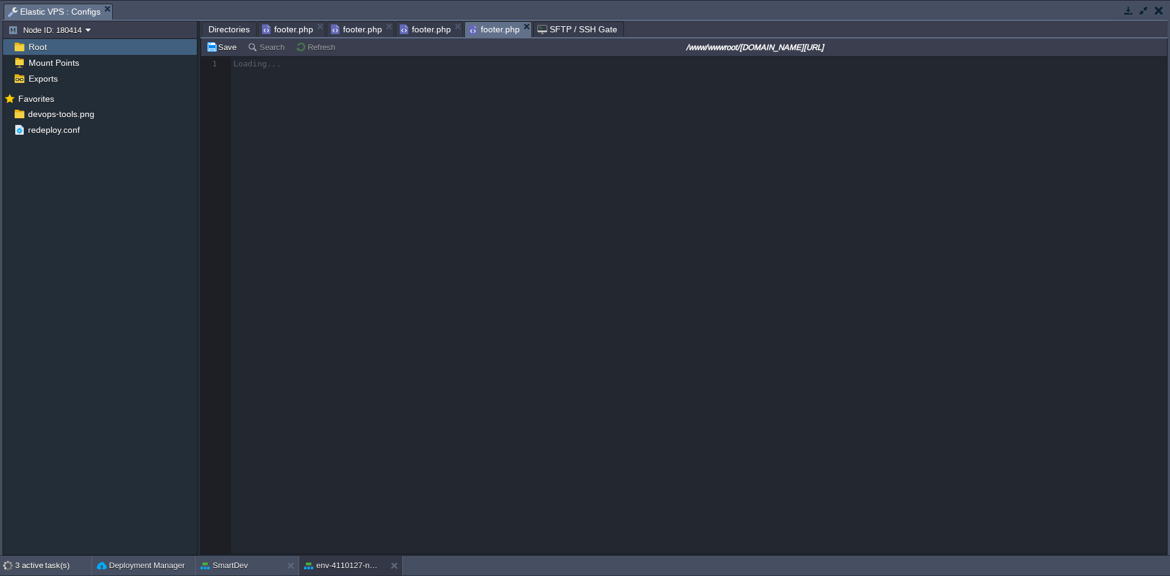
click at [229, 36] on span "Directories" at bounding box center [228, 29] width 41 height 15
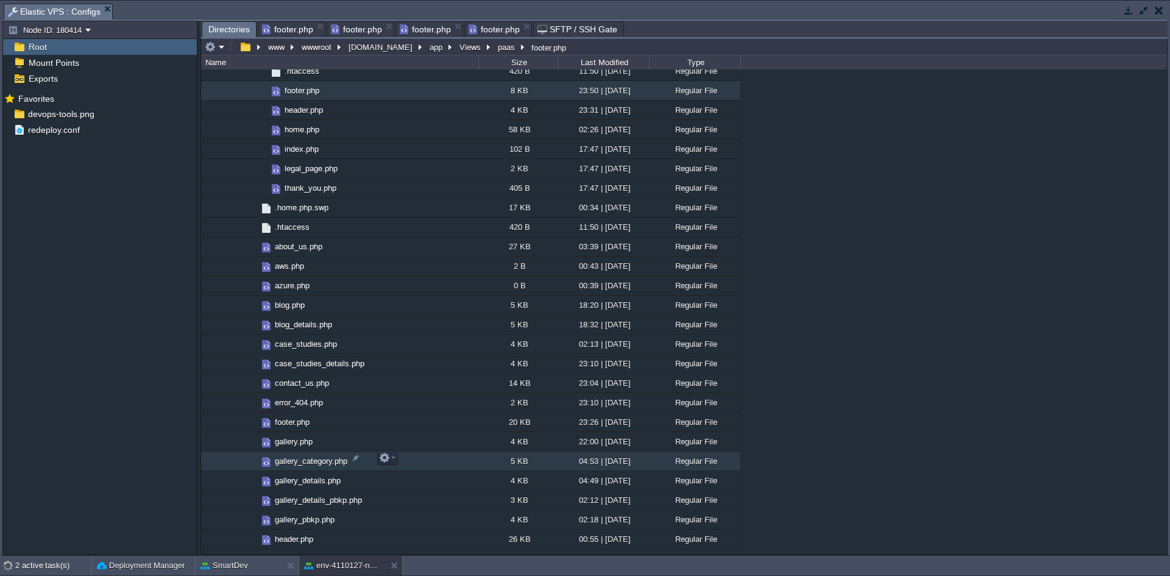
scroll to position [1467, 0]
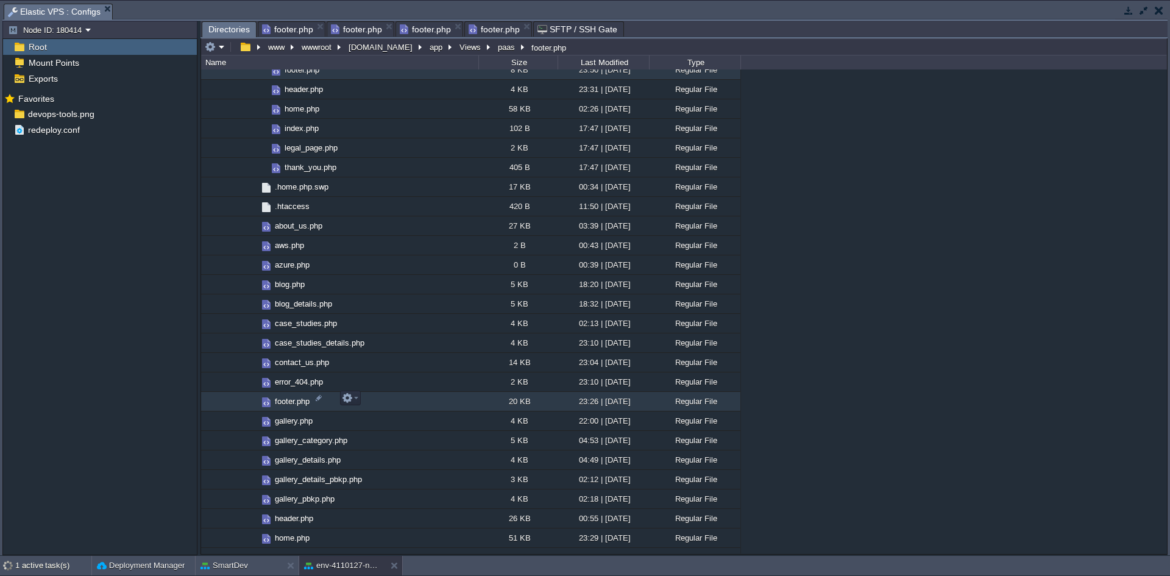
click at [293, 397] on span "footer.php" at bounding box center [292, 401] width 38 height 10
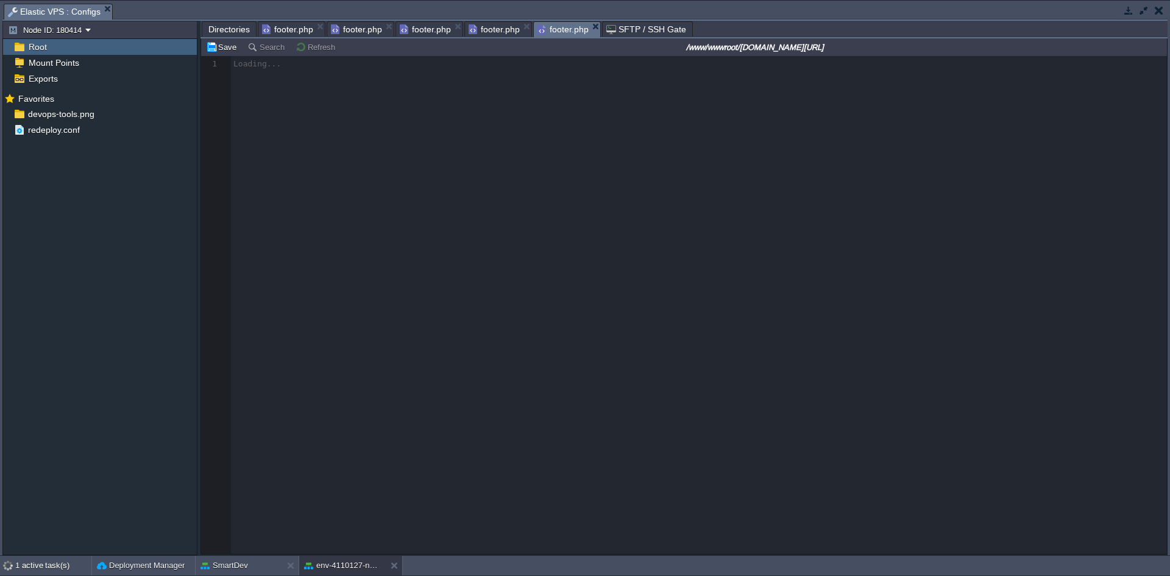
click at [222, 27] on span "Directories" at bounding box center [228, 29] width 41 height 15
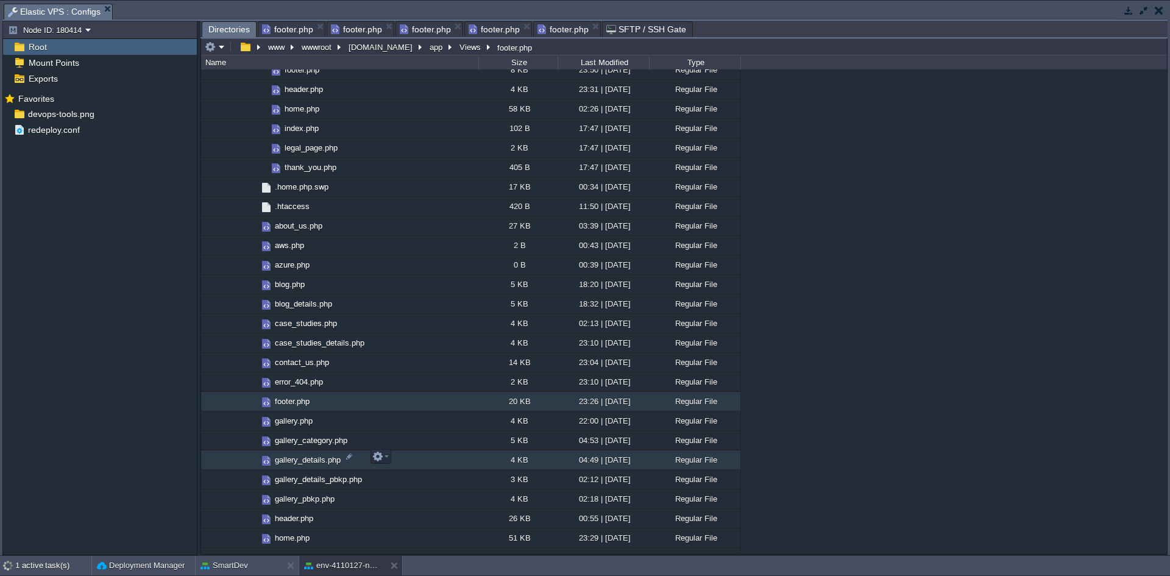
scroll to position [1406, 0]
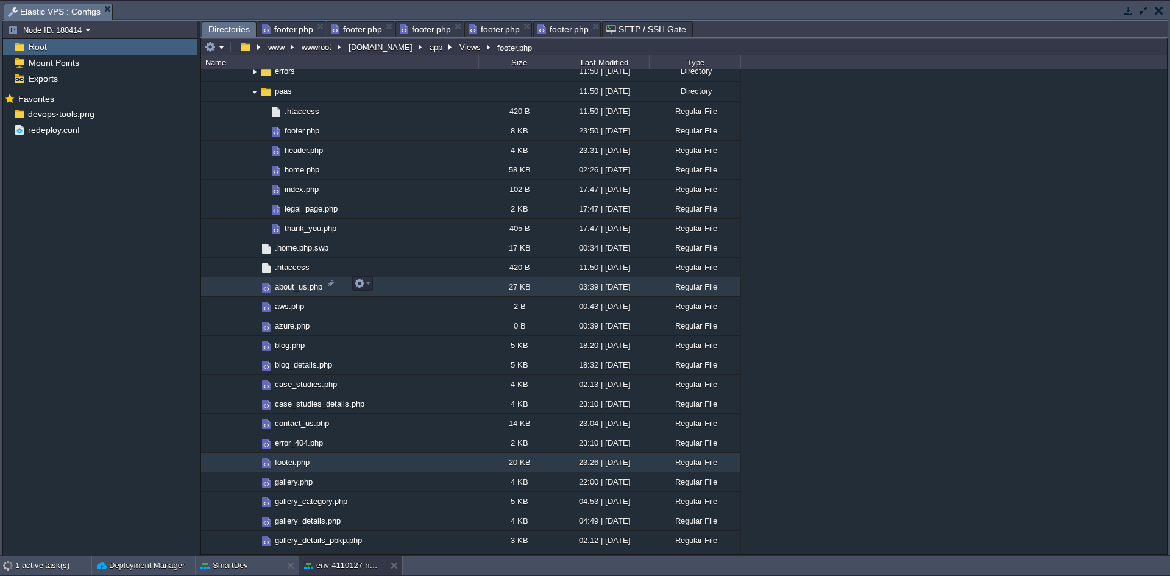
click at [290, 283] on span "about_us.php" at bounding box center [298, 287] width 51 height 10
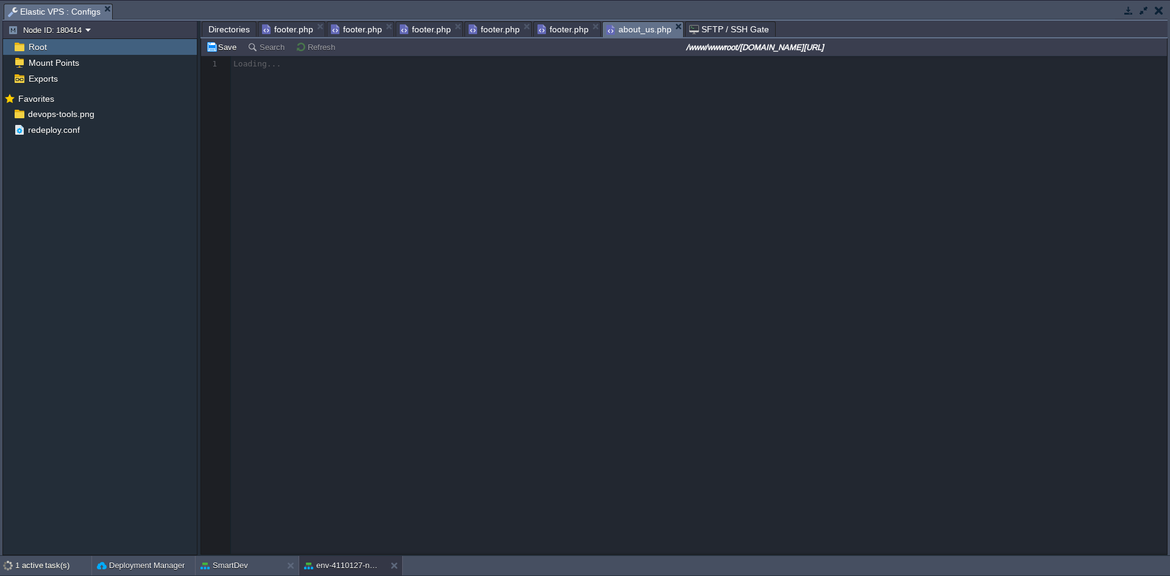
click at [221, 34] on span "Directories" at bounding box center [228, 29] width 41 height 15
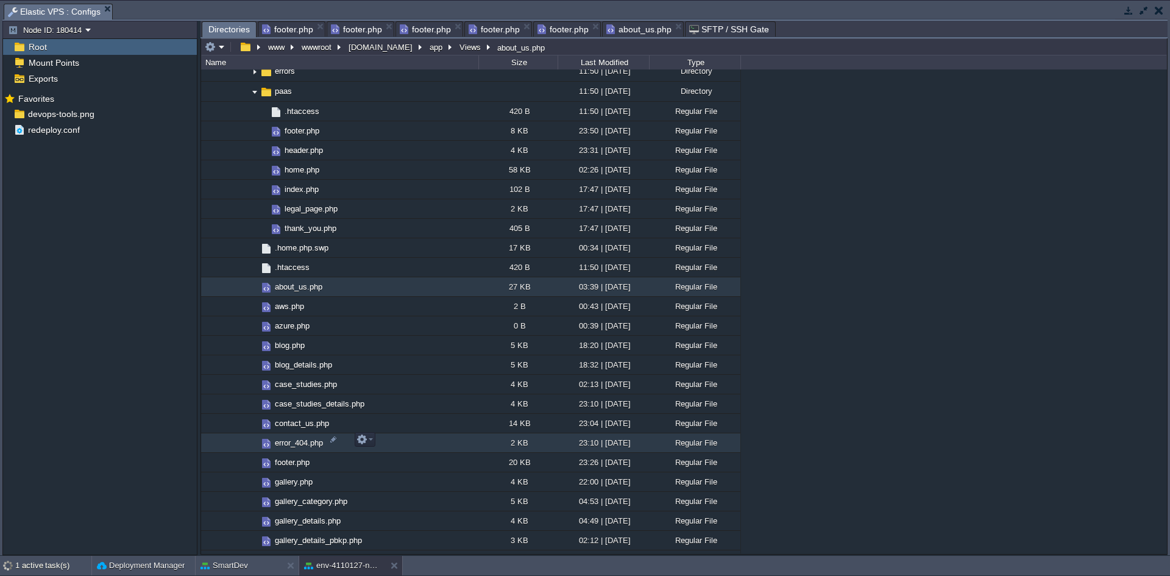
scroll to position [1467, 0]
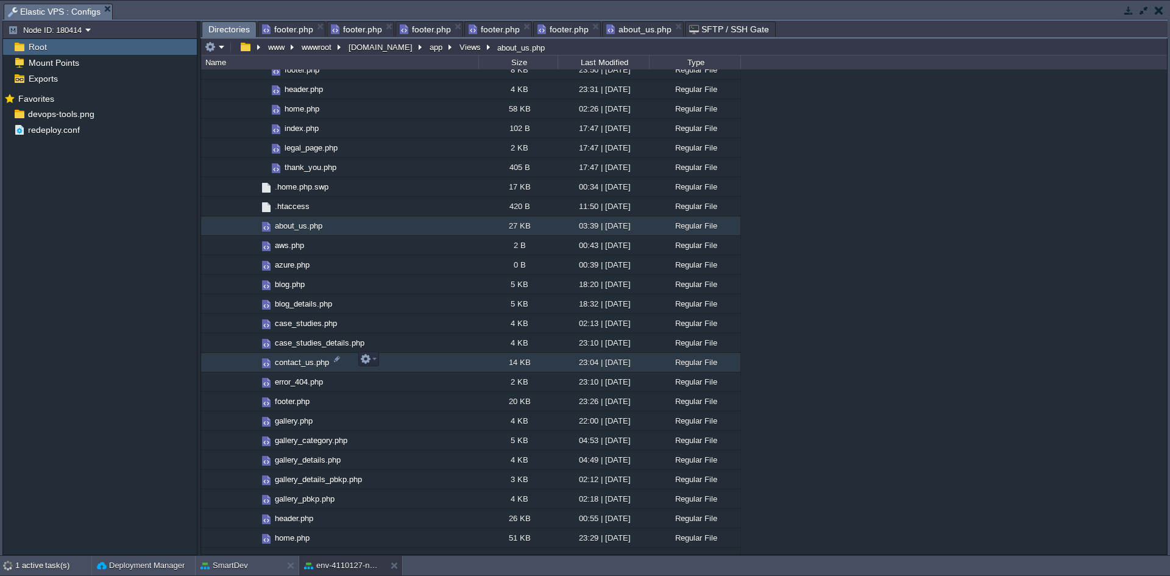
click at [296, 366] on span "contact_us.php" at bounding box center [302, 362] width 58 height 10
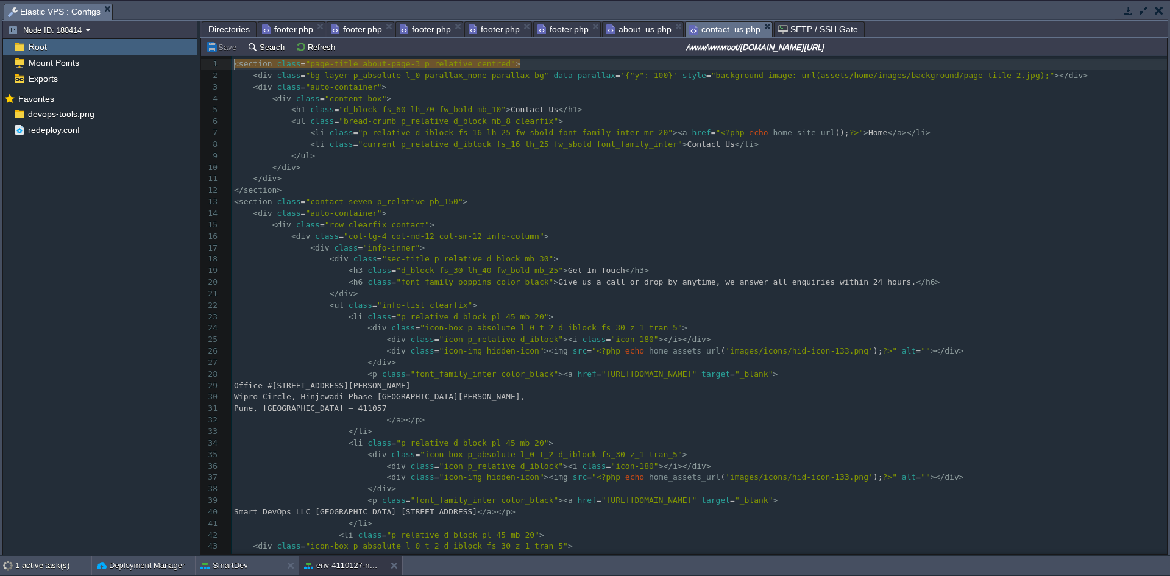
scroll to position [4, 0]
